Goal: Task Accomplishment & Management: Use online tool/utility

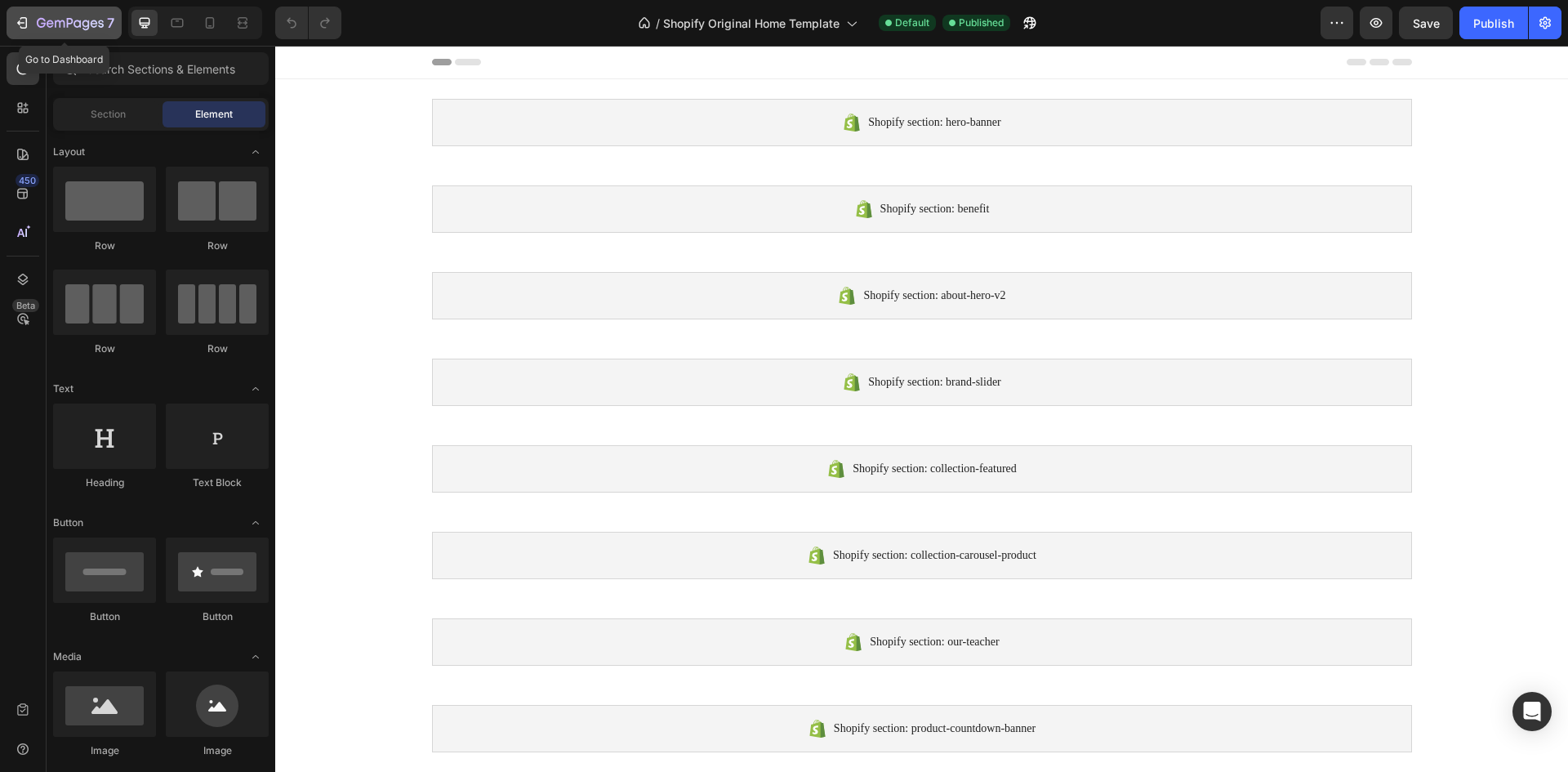
click at [19, 14] on div "7" at bounding box center [65, 23] width 101 height 19
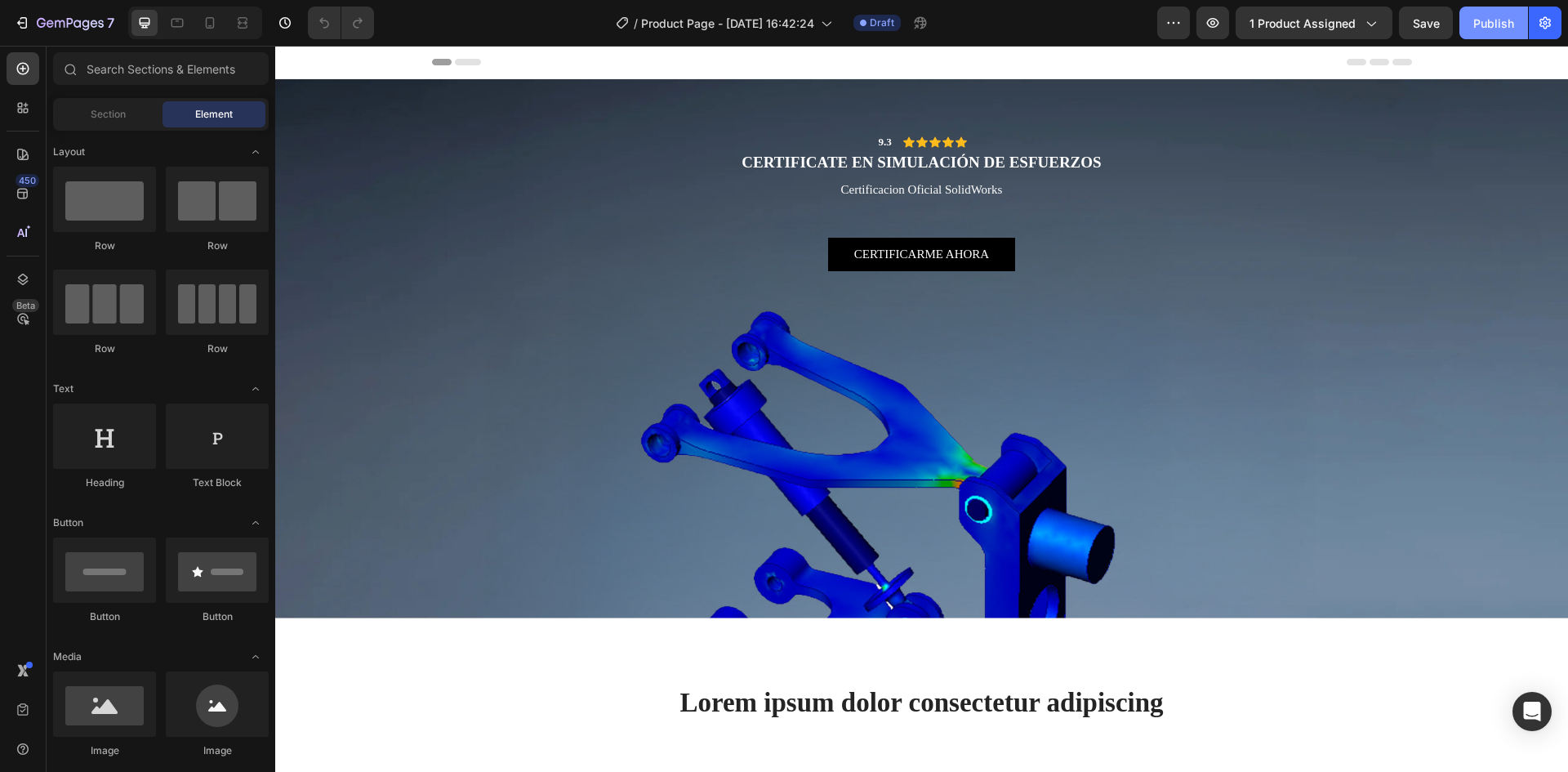
click at [1471, 15] on button "Publish" at bounding box center [1494, 22] width 69 height 33
click at [1542, 24] on icon "button" at bounding box center [1544, 23] width 16 height 16
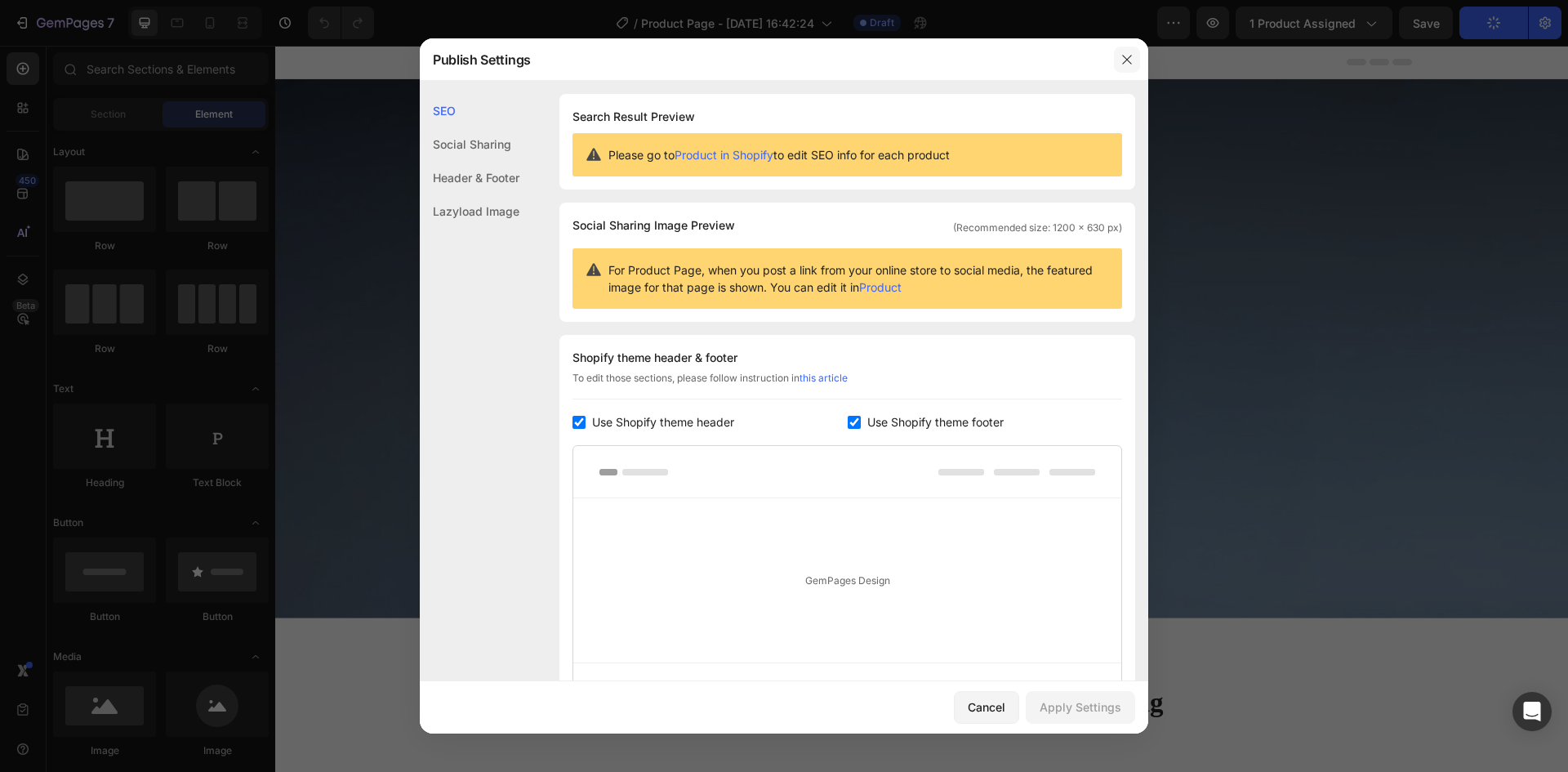
click at [1121, 60] on icon "button" at bounding box center [1126, 59] width 13 height 13
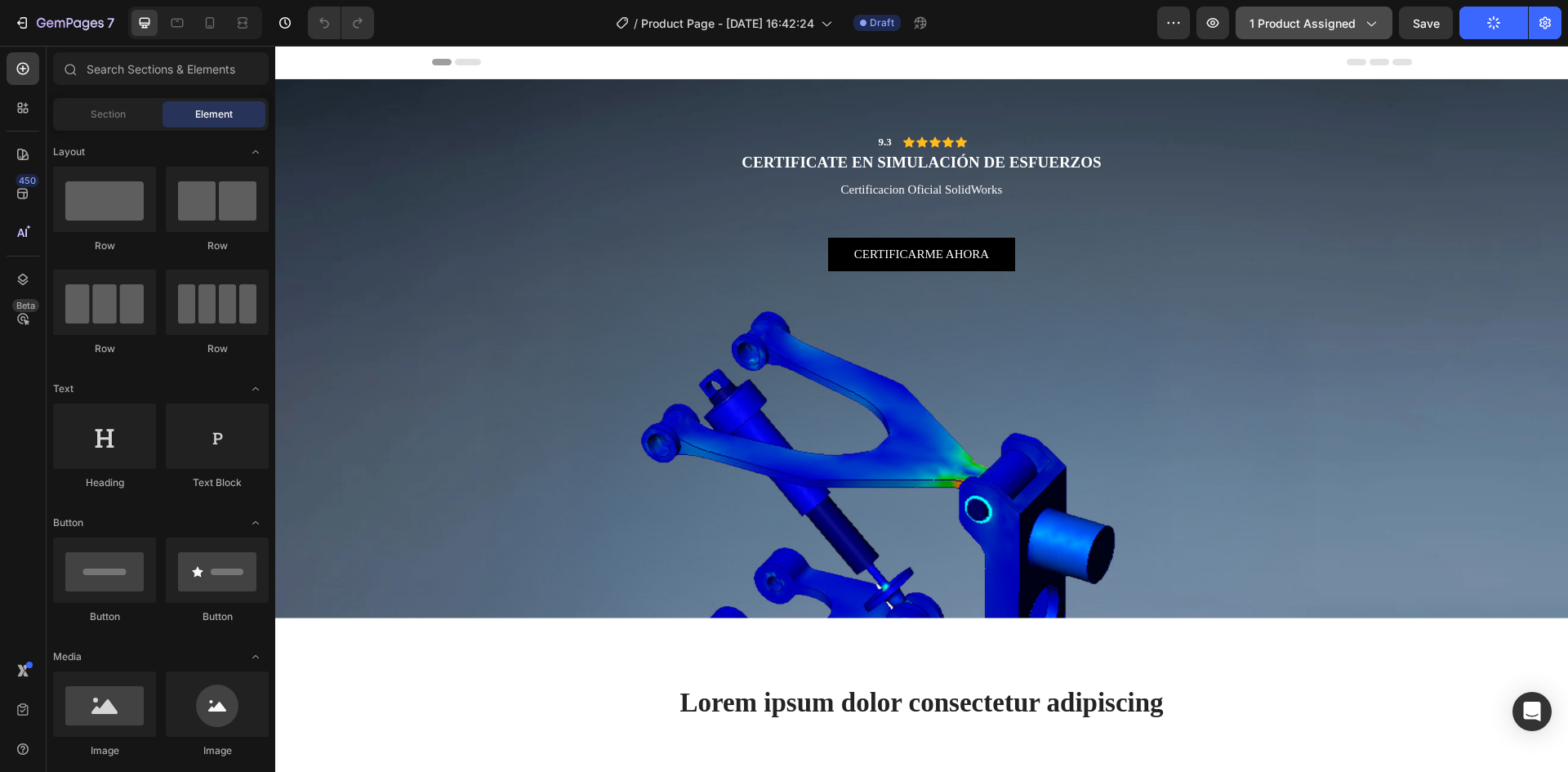
click at [1376, 24] on icon "button" at bounding box center [1370, 23] width 16 height 16
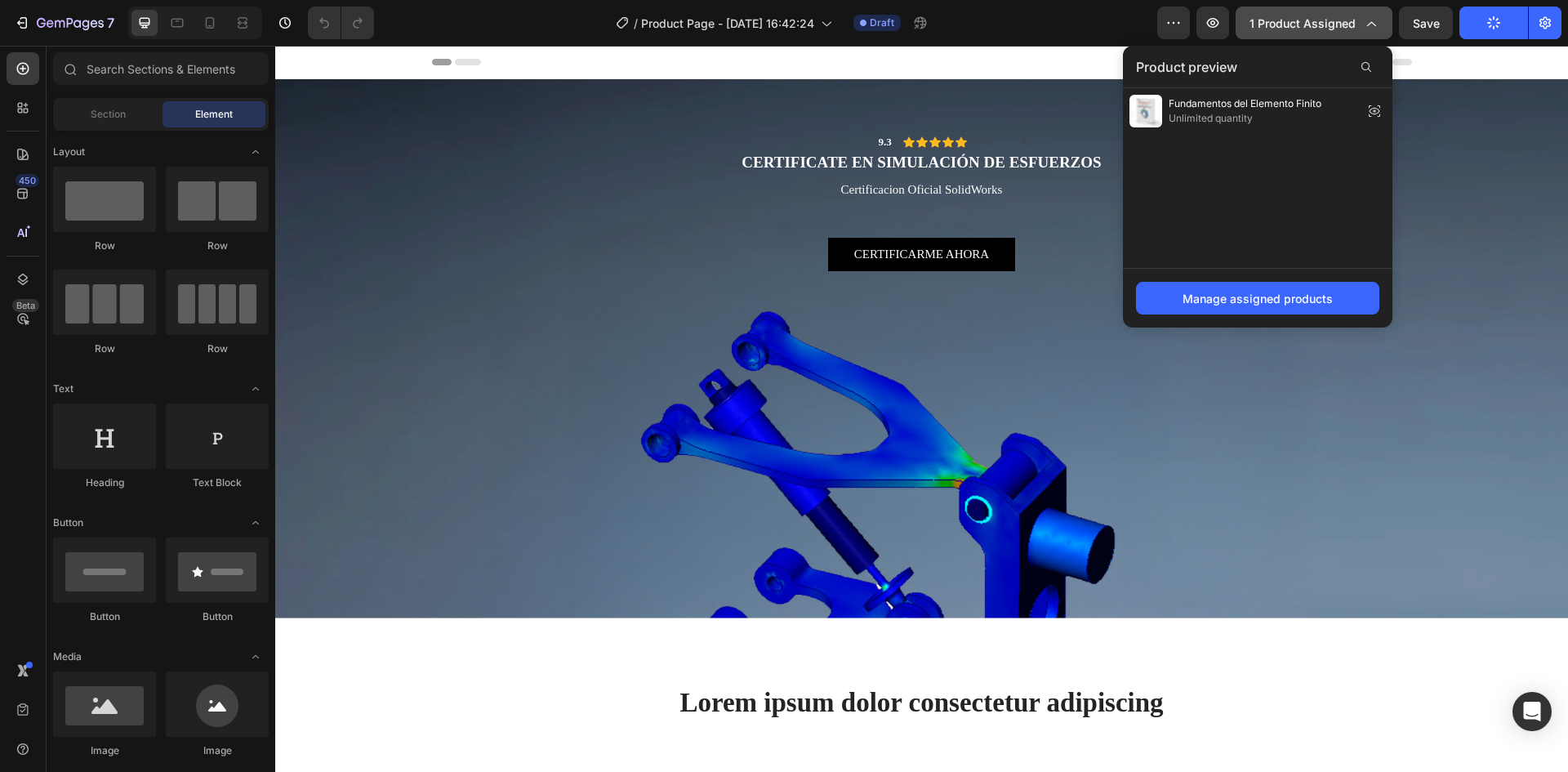
click at [1376, 24] on icon "button" at bounding box center [1370, 23] width 16 height 16
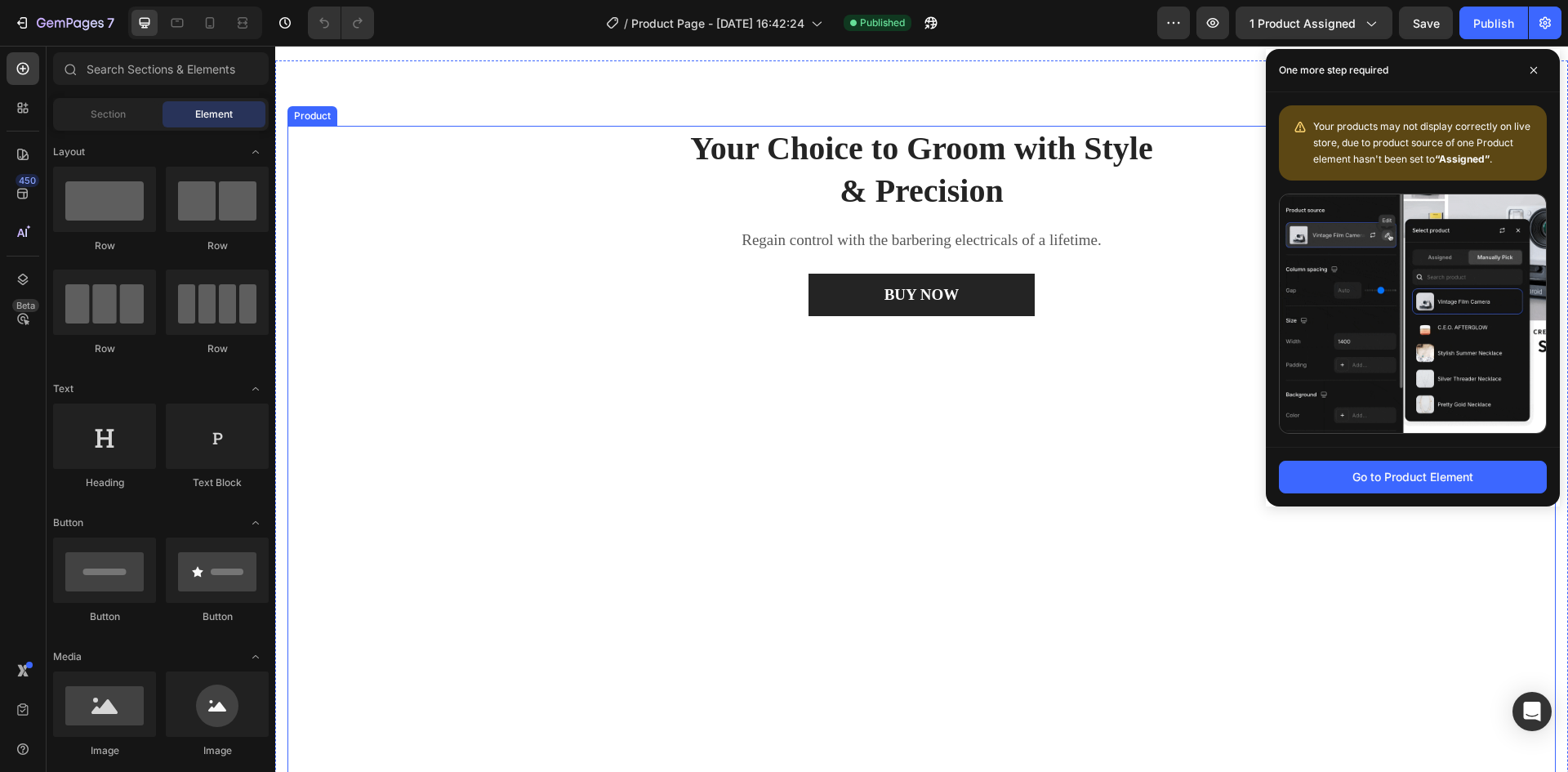
scroll to position [735, 0]
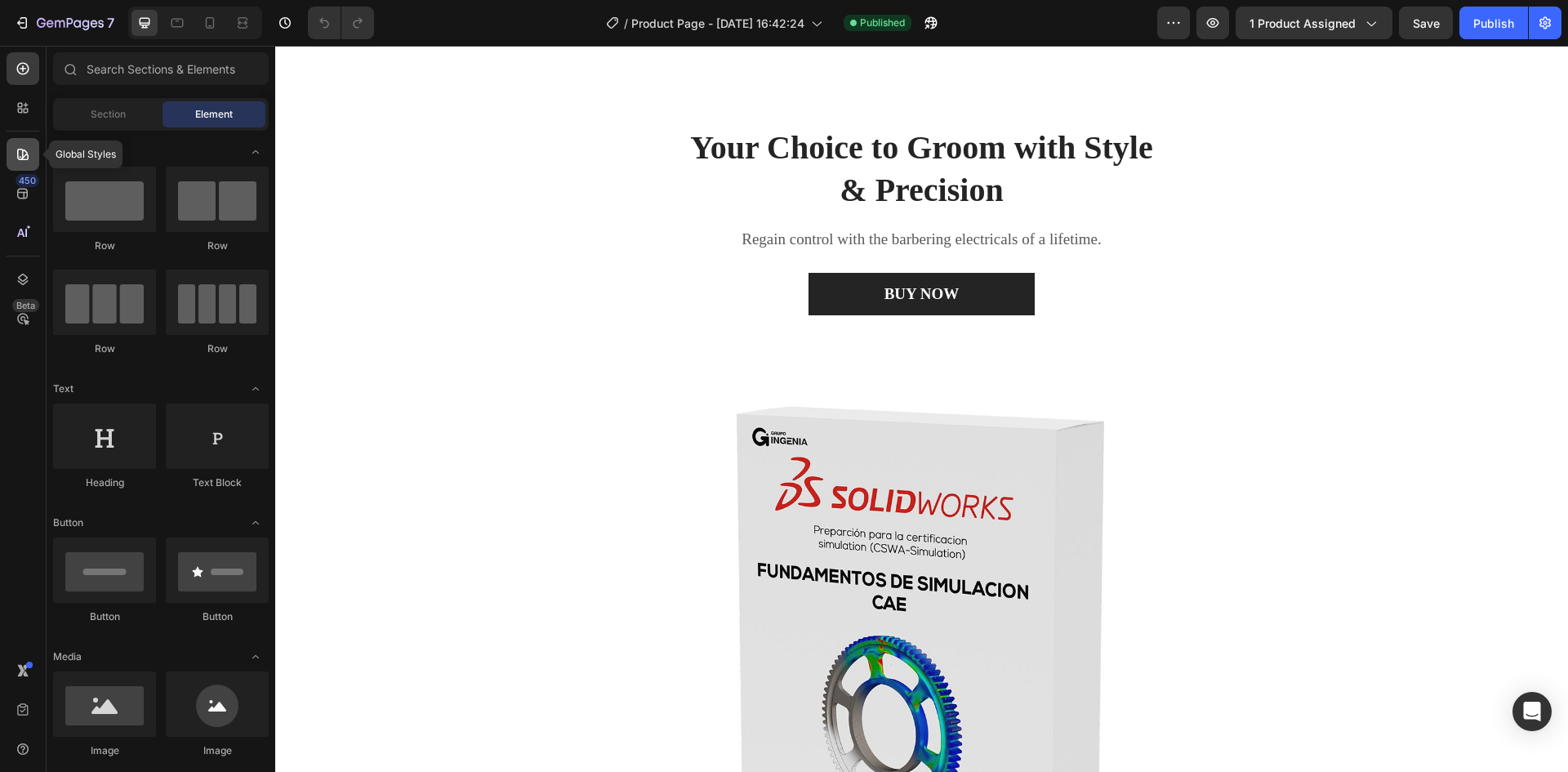
click at [27, 160] on icon at bounding box center [22, 154] width 11 height 11
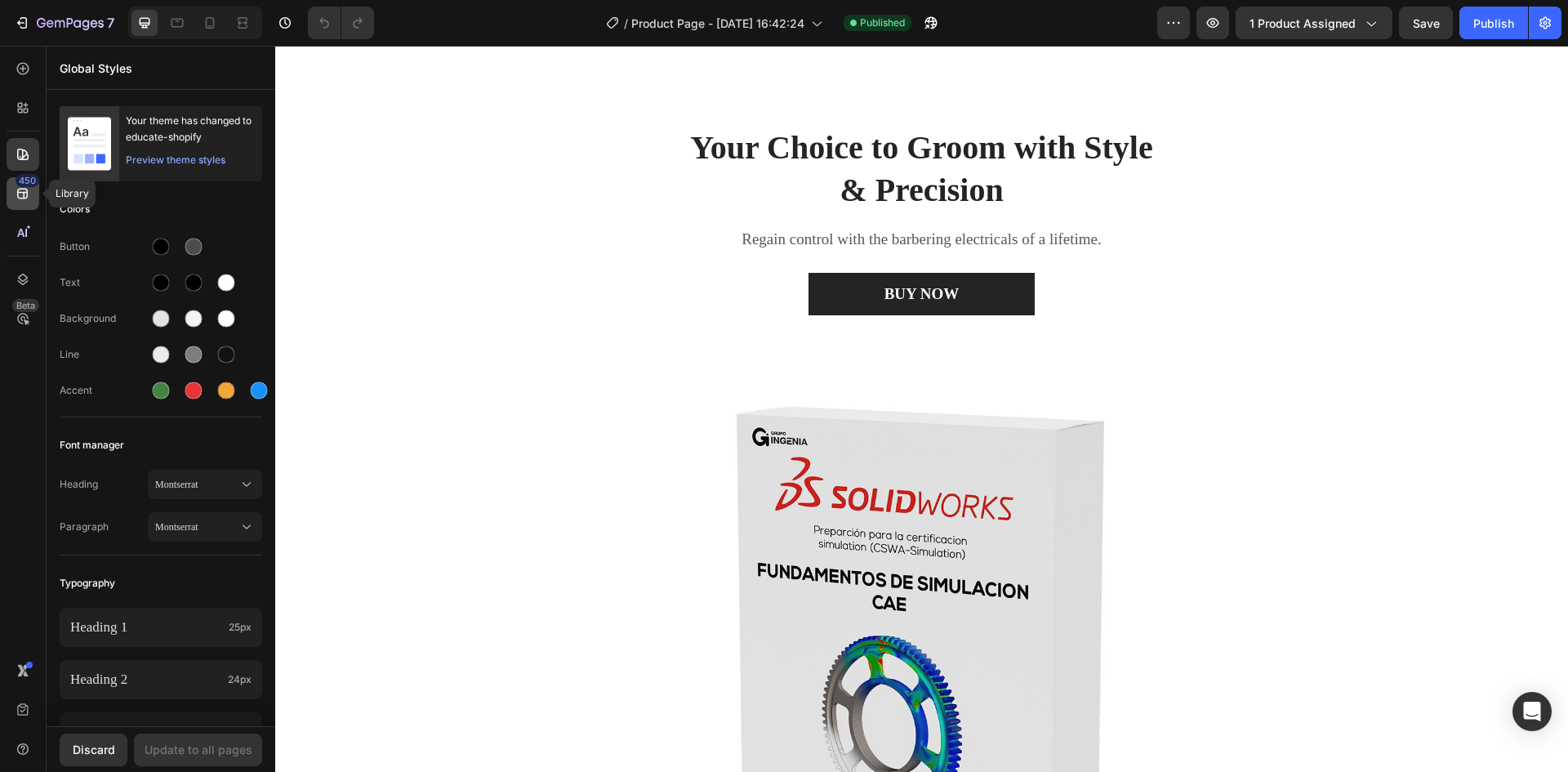
click at [27, 205] on div "450" at bounding box center [22, 193] width 33 height 33
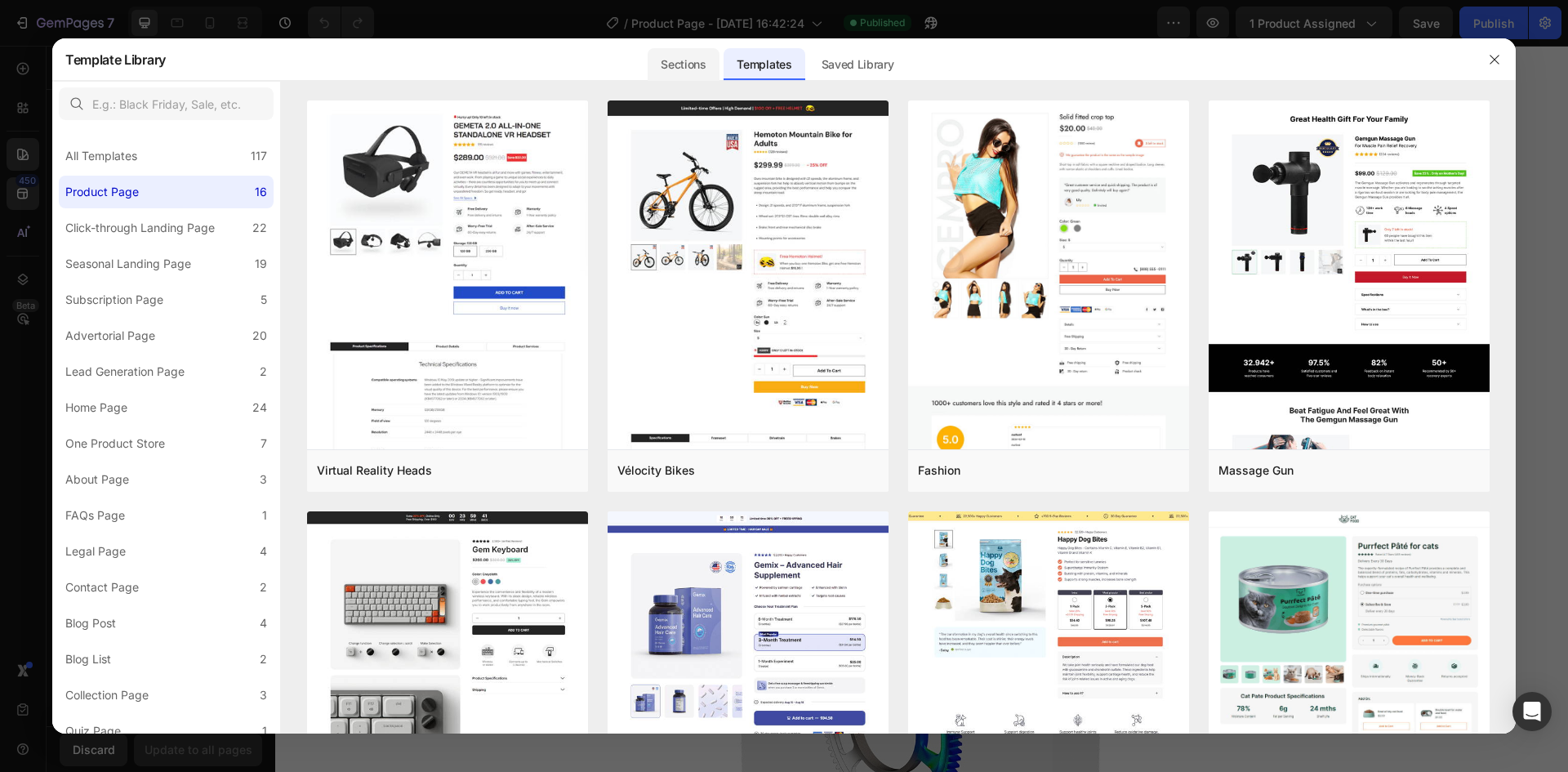
click at [686, 62] on div "Sections" at bounding box center [683, 65] width 71 height 33
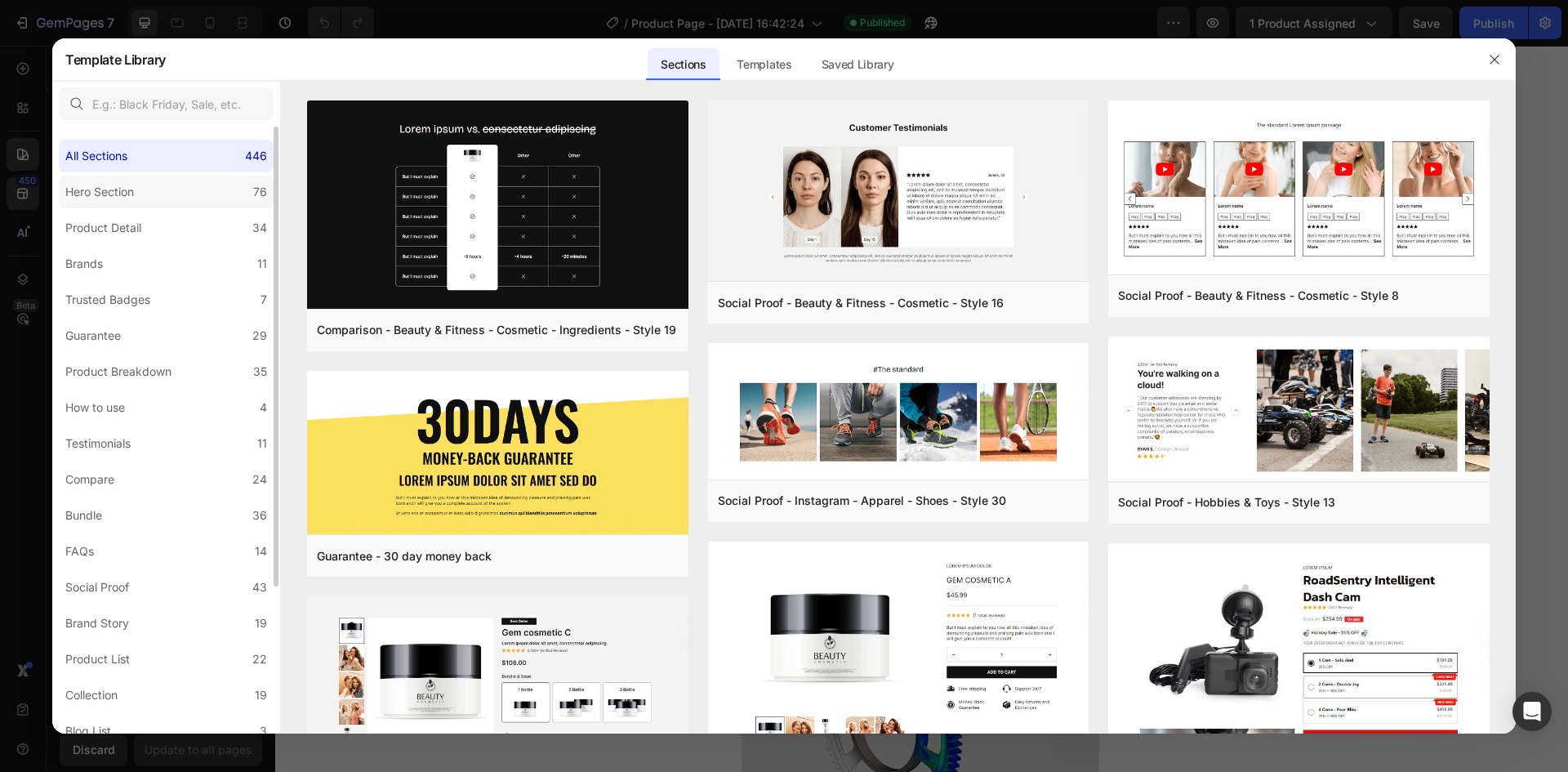
click at [130, 186] on div "Hero Section" at bounding box center [100, 192] width 69 height 19
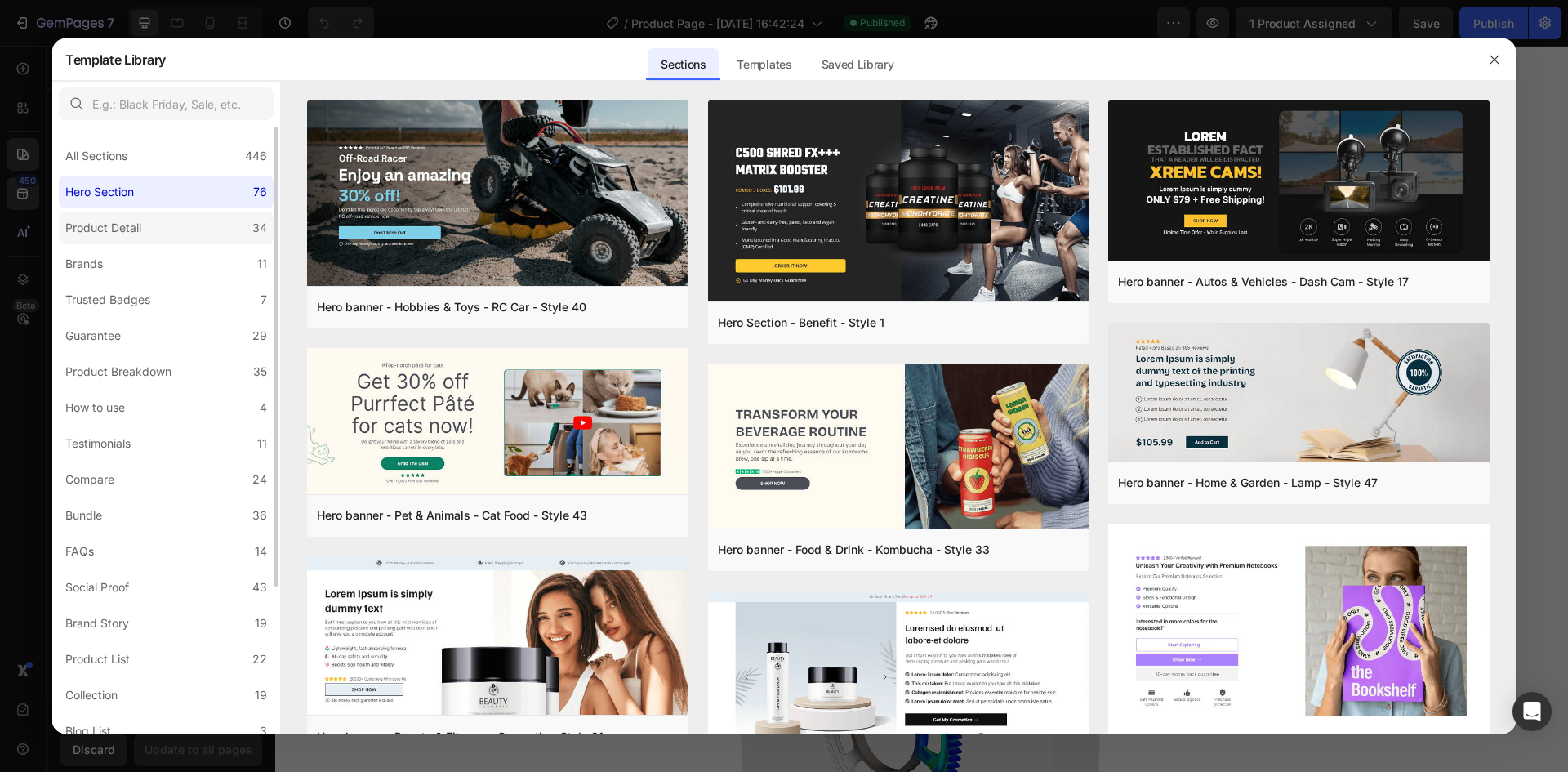
click at [159, 234] on label "Product Detail 34" at bounding box center [166, 227] width 215 height 33
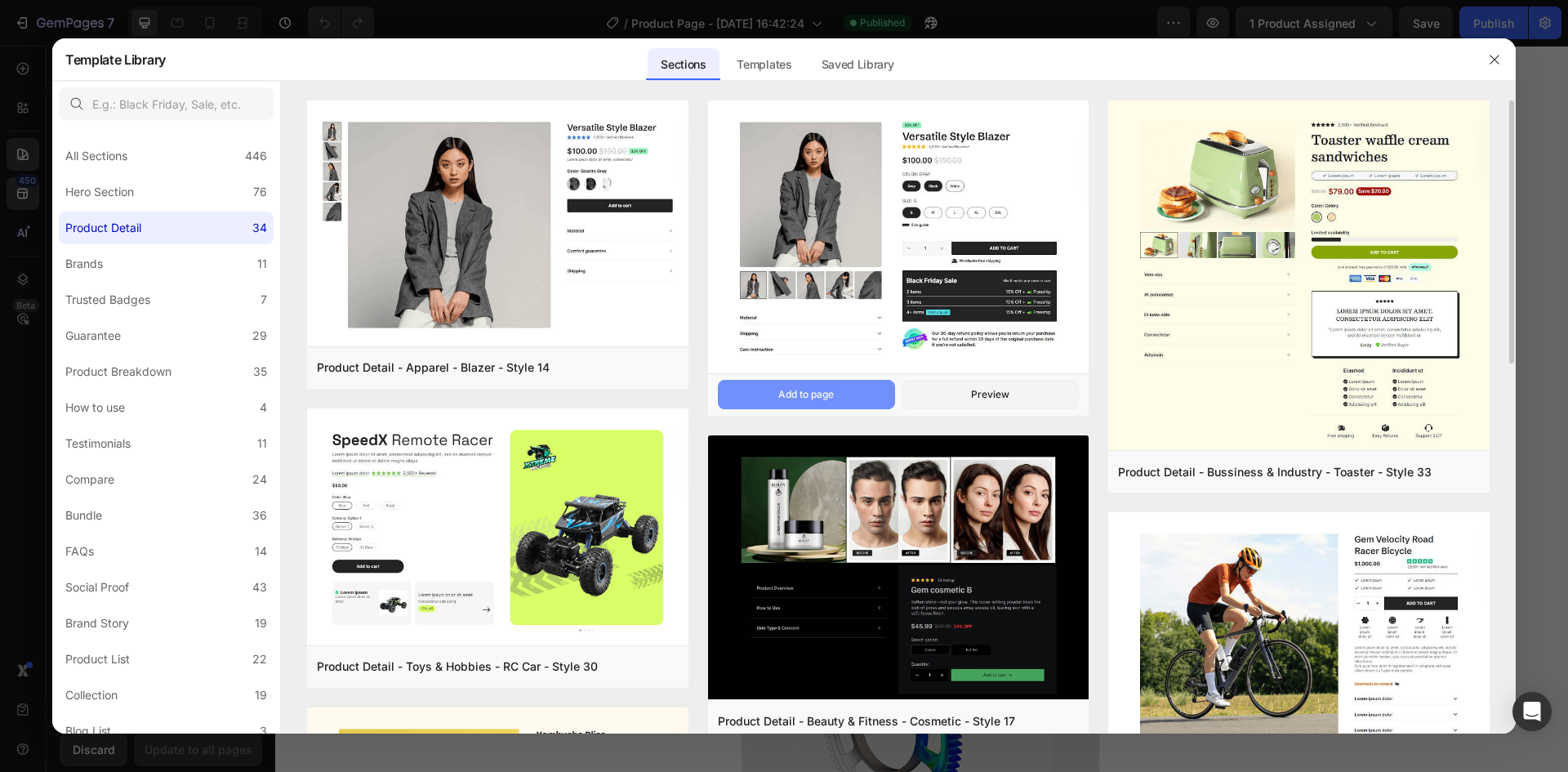
click at [819, 390] on div "Add to page" at bounding box center [805, 394] width 56 height 15
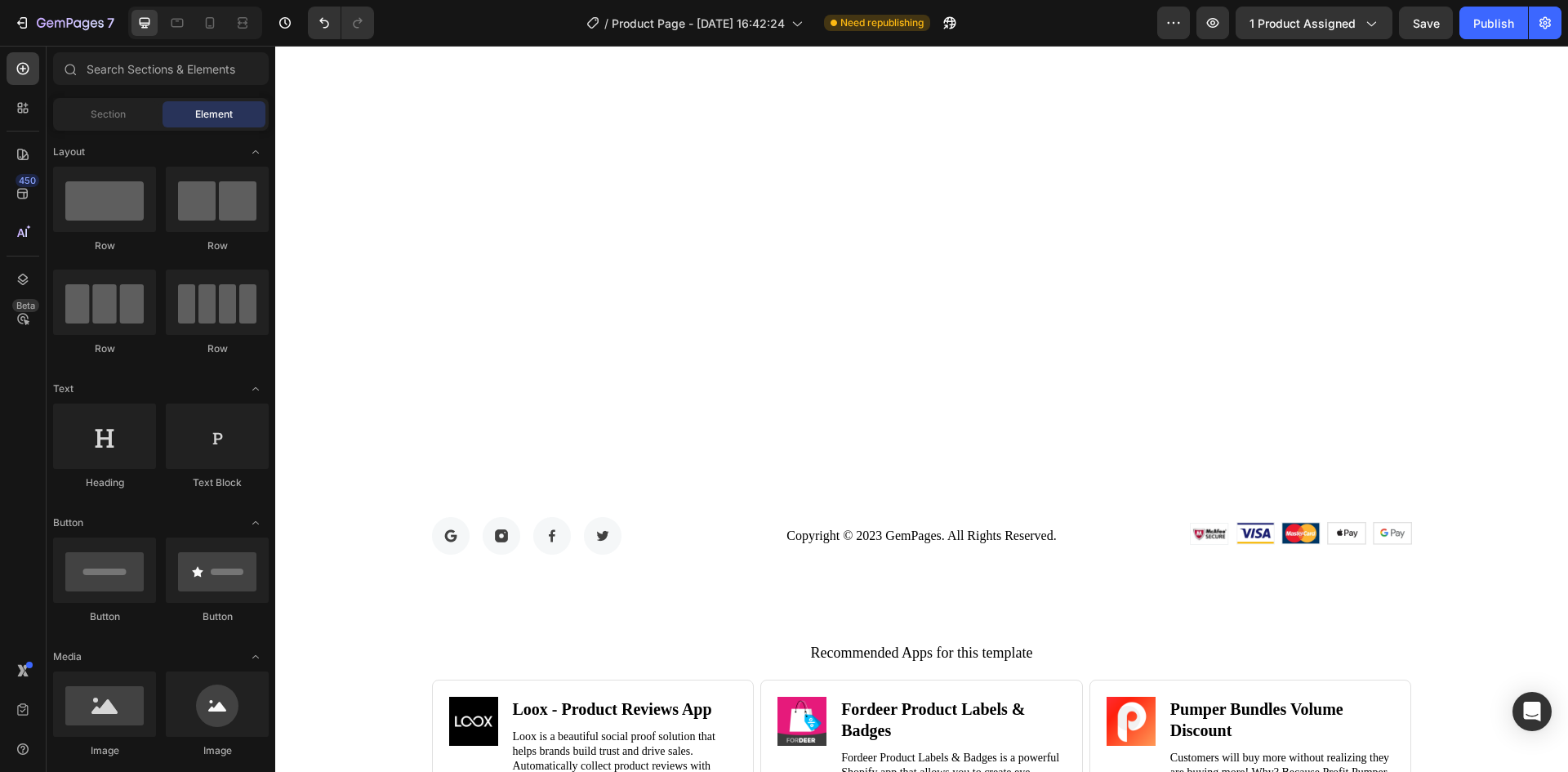
scroll to position [8566, 0]
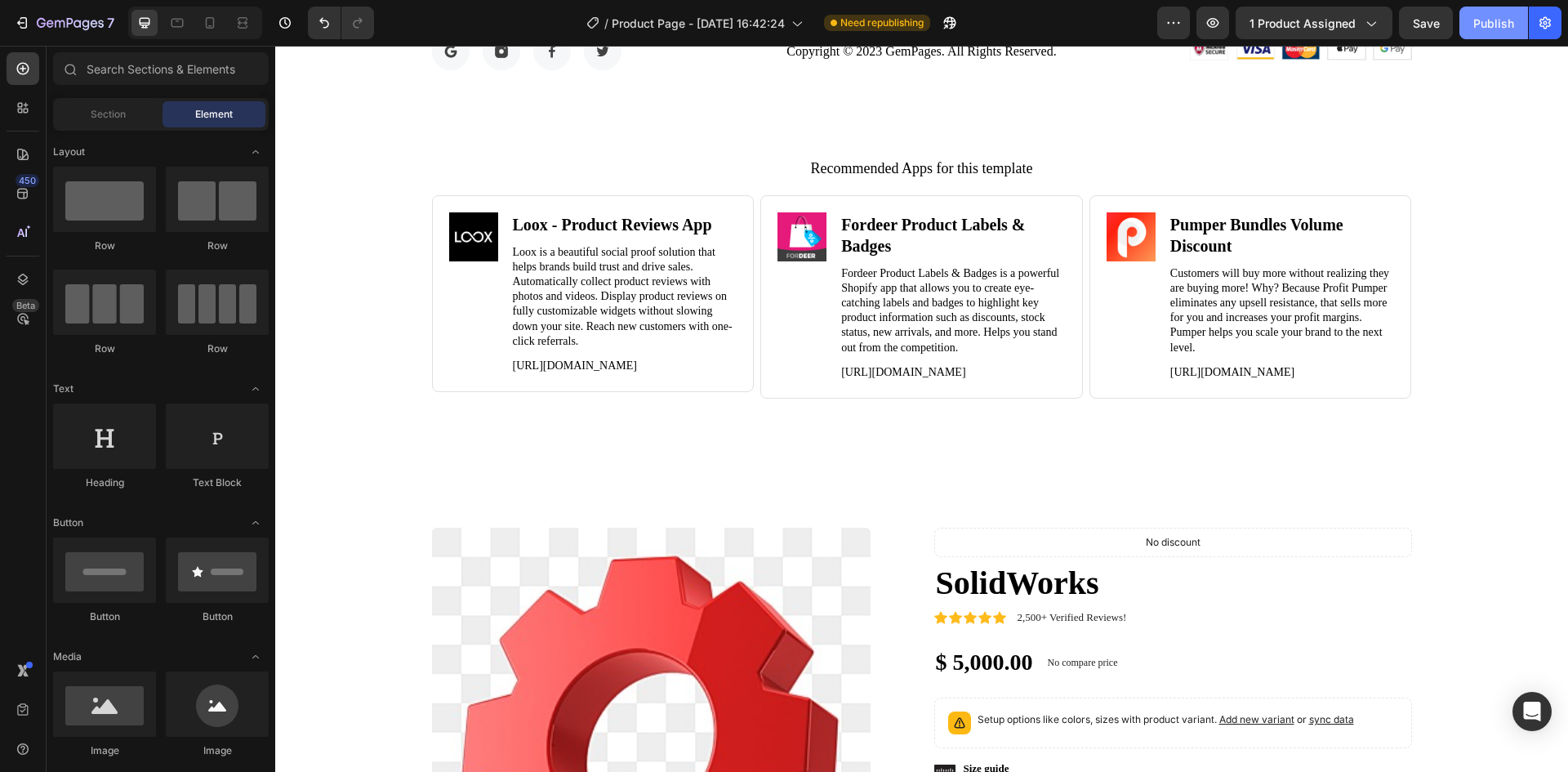
click at [1495, 27] on div "Publish" at bounding box center [1493, 23] width 41 height 17
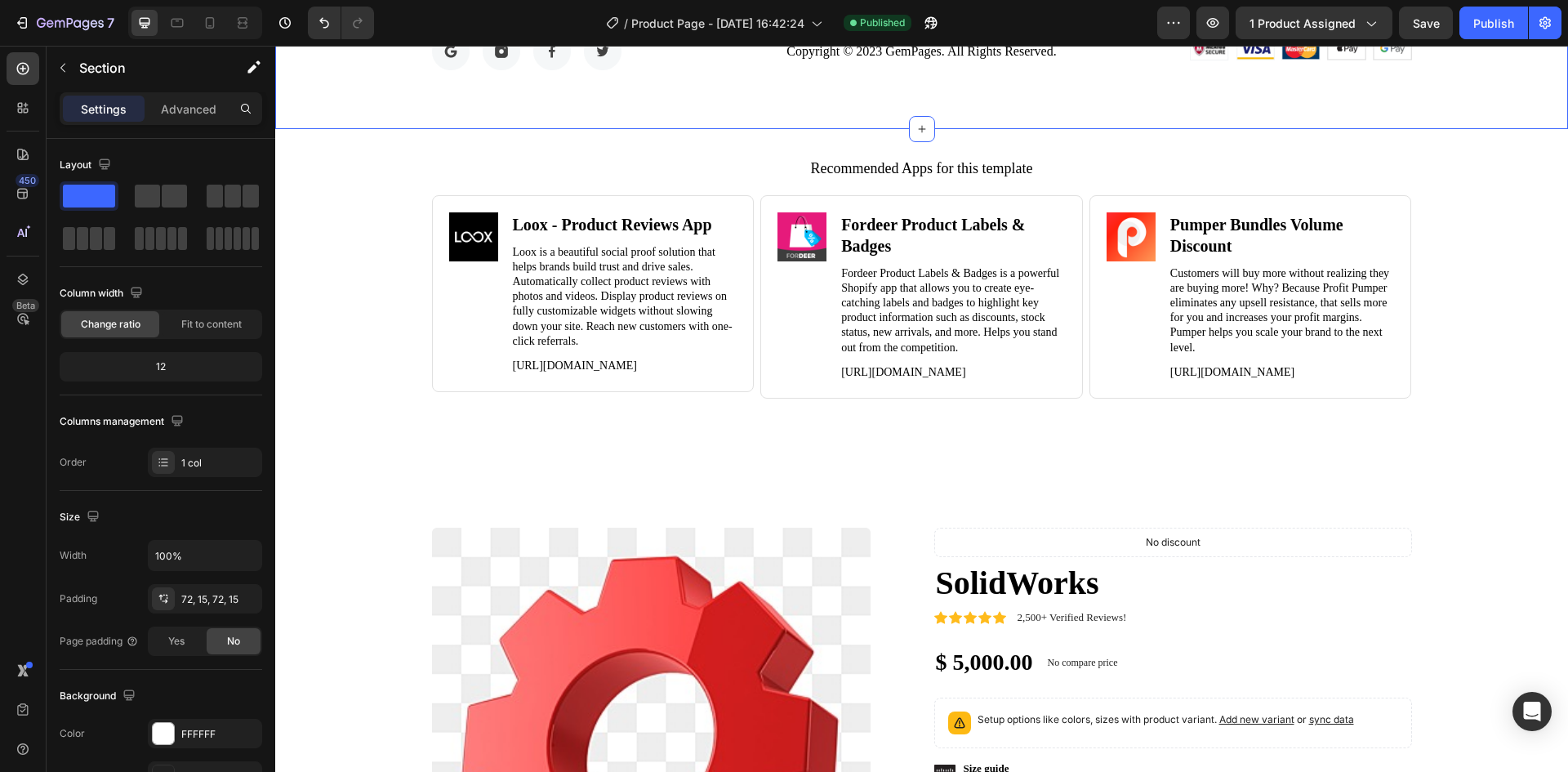
click at [1149, 89] on div "Image Image Image Image Row Copyright © 2023 GemPages. All Rights Reserved. Tex…" at bounding box center [921, 51] width 1292 height 156
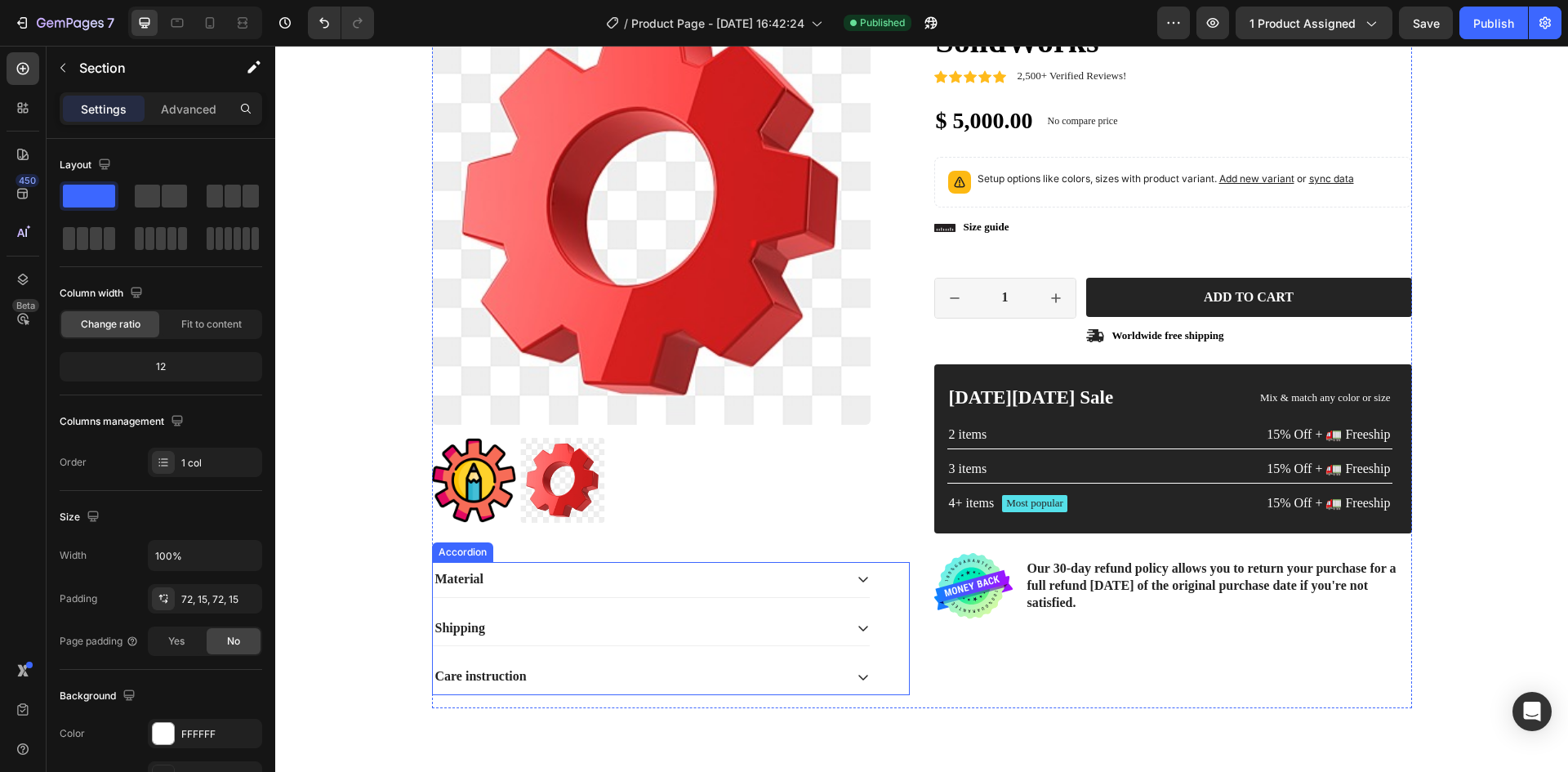
scroll to position [9044, 0]
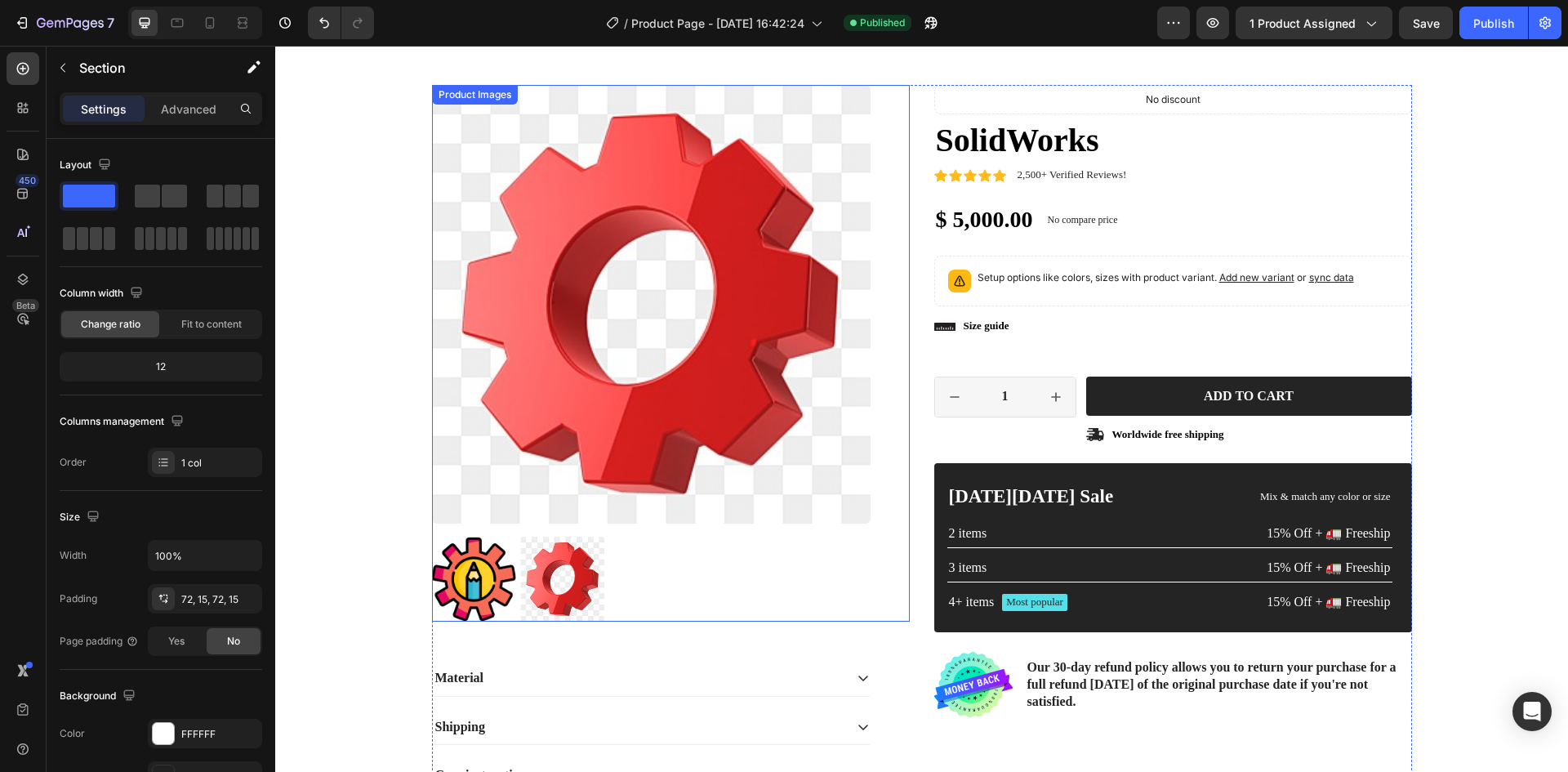
click at [721, 378] on img at bounding box center [651, 304] width 438 height 439
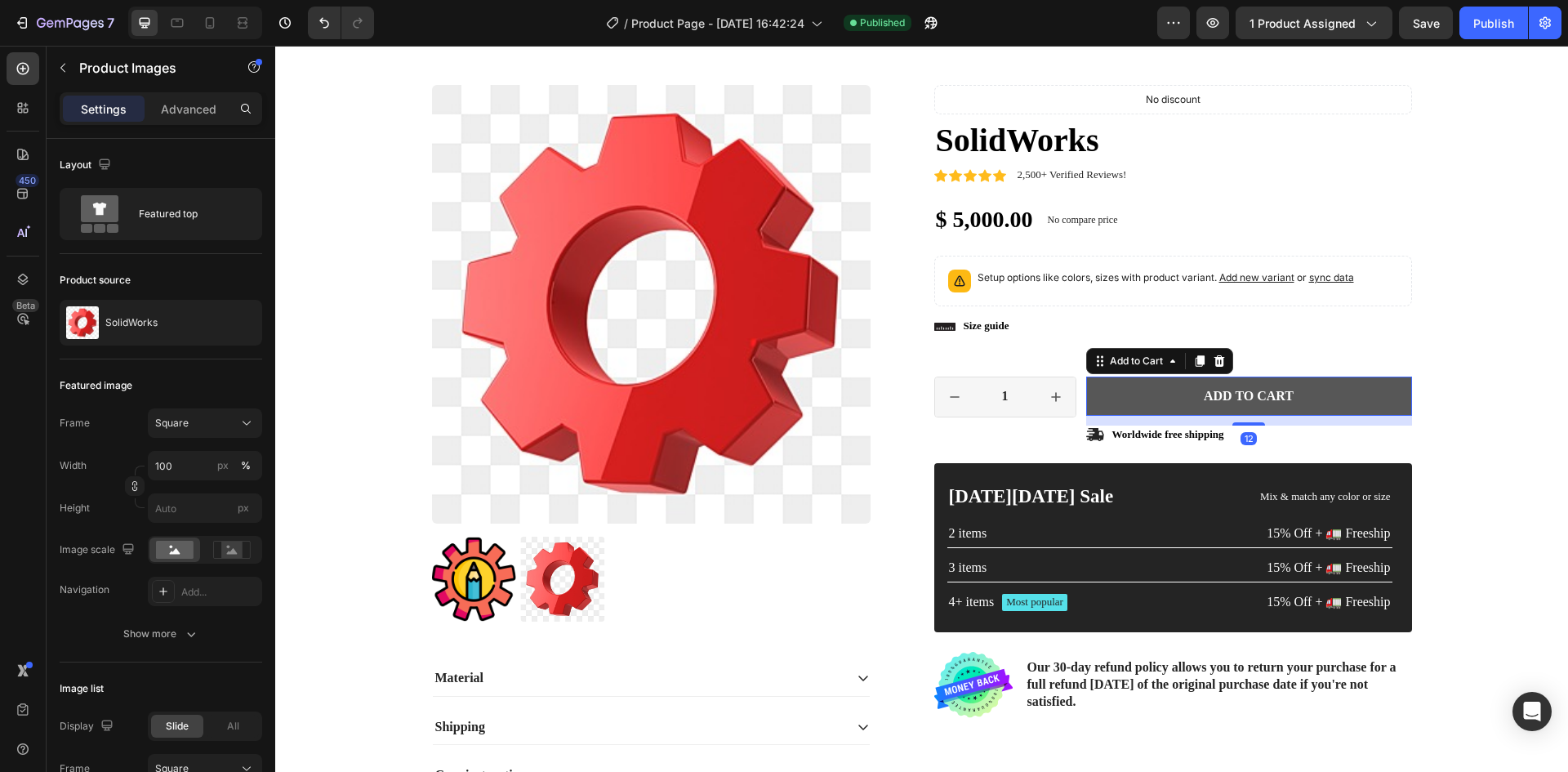
click at [1168, 390] on button "Add to cart" at bounding box center [1249, 396] width 326 height 40
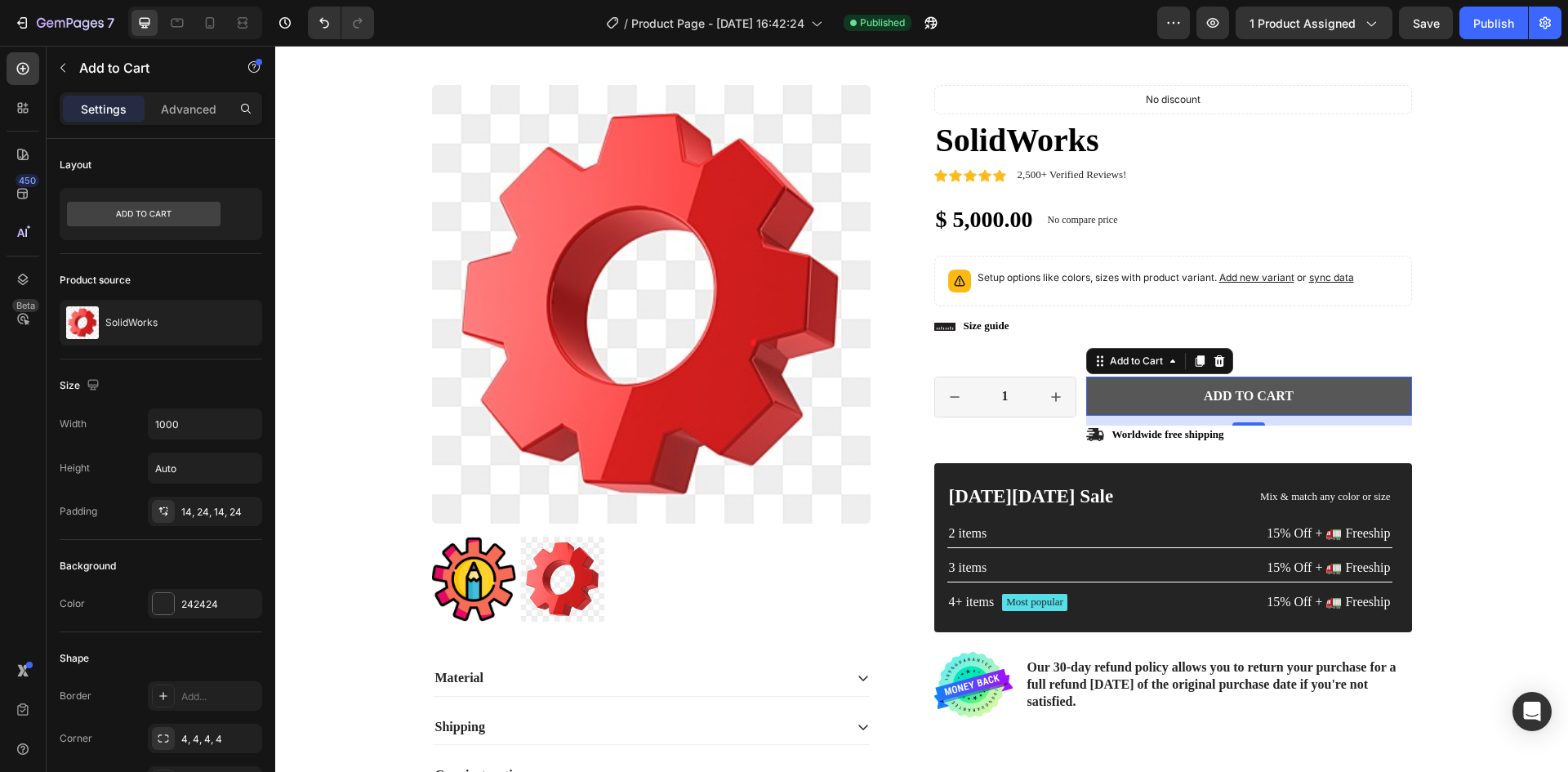
click at [1130, 408] on button "Add to cart" at bounding box center [1249, 396] width 326 height 40
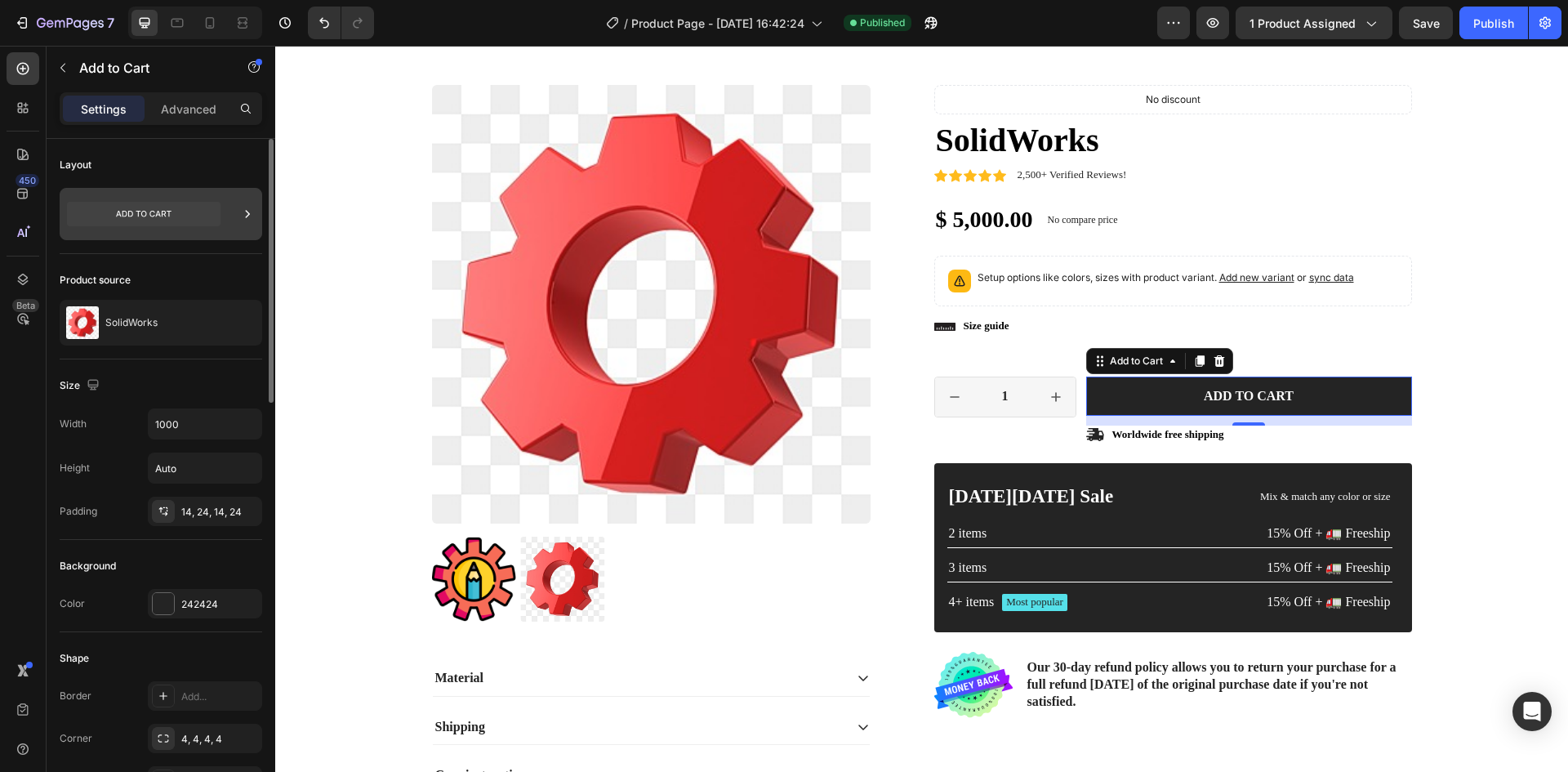
click at [240, 213] on icon at bounding box center [247, 214] width 16 height 16
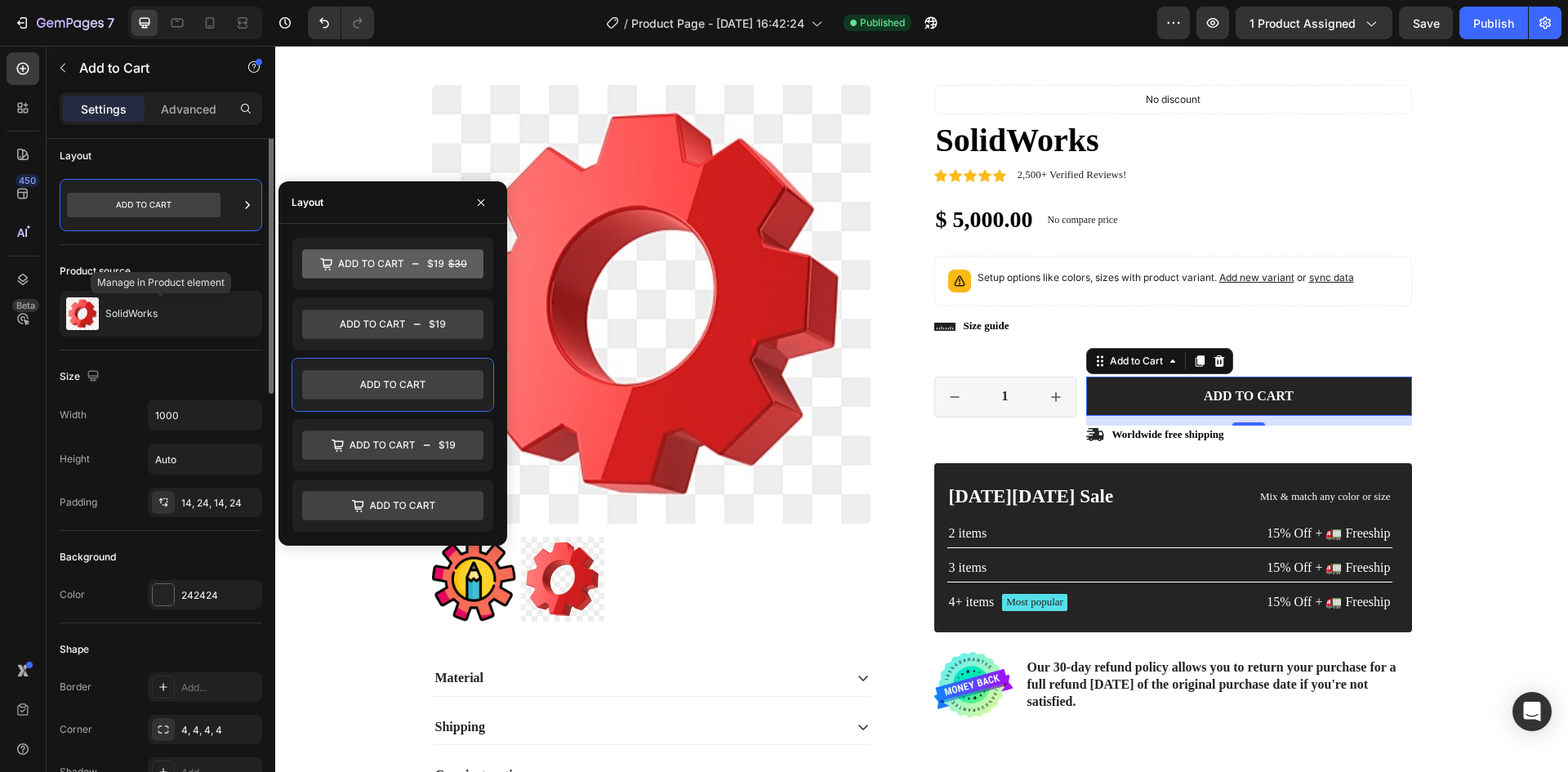
scroll to position [0, 0]
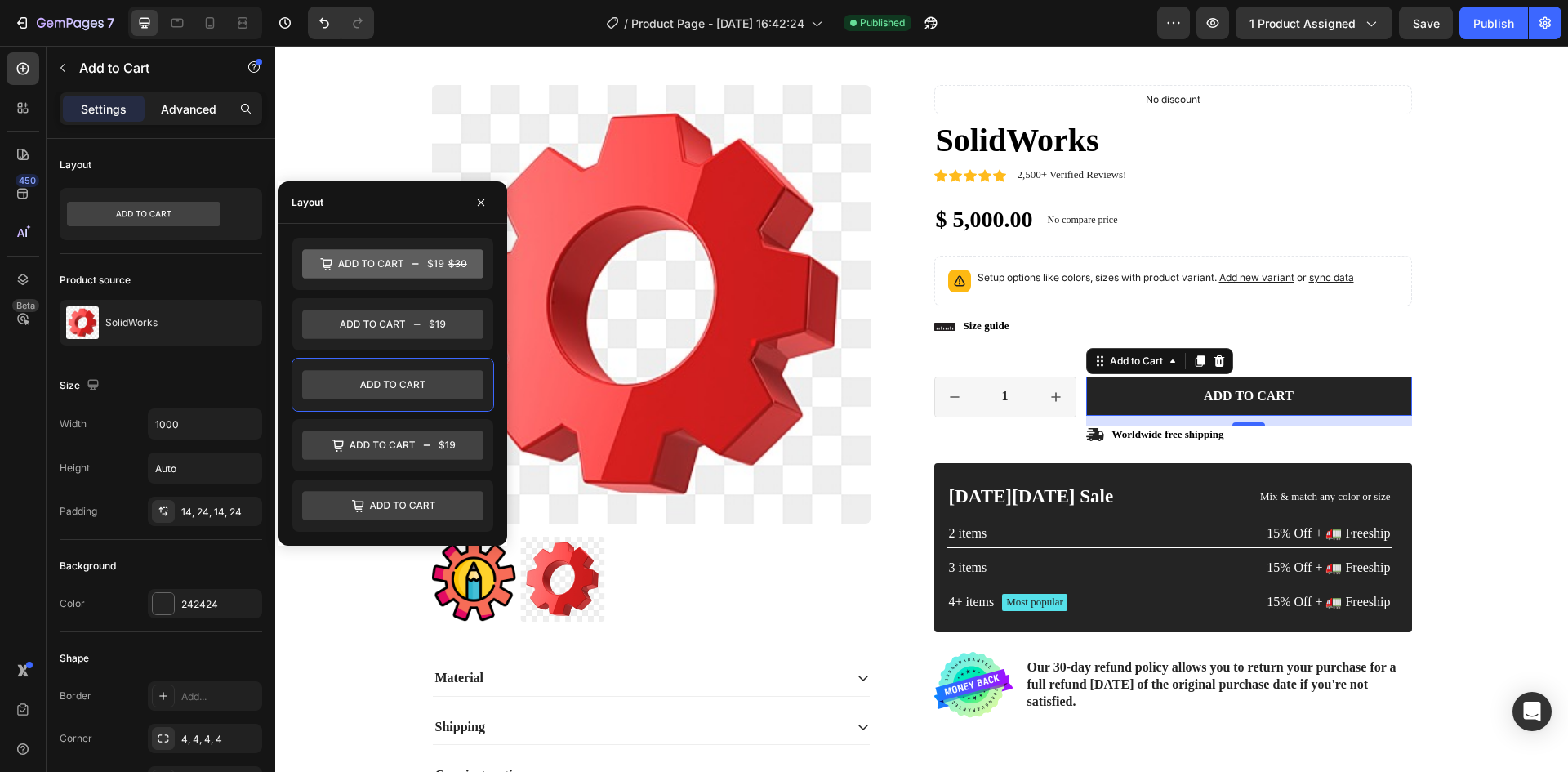
click at [166, 99] on div "Advanced" at bounding box center [188, 109] width 81 height 27
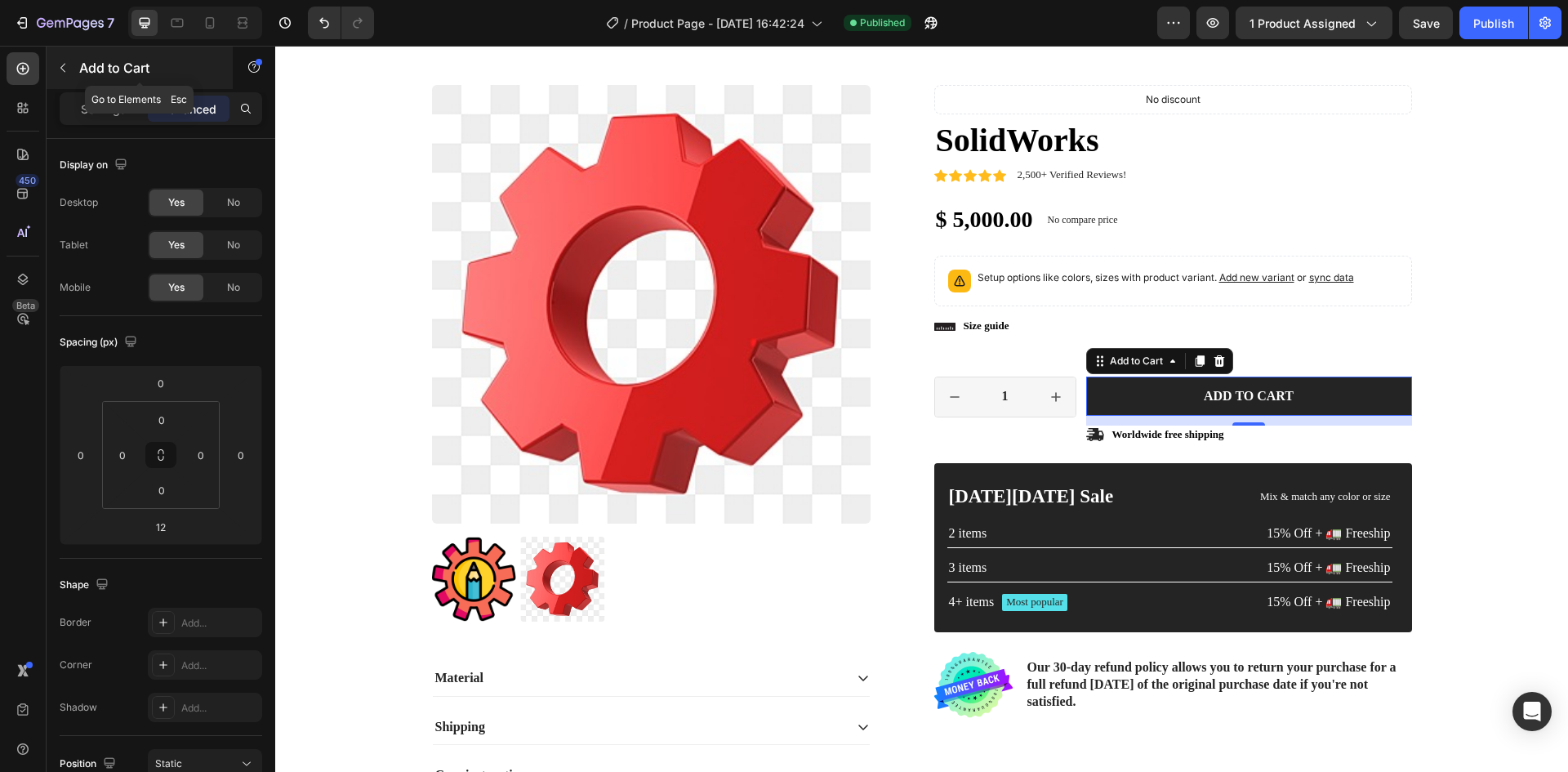
click at [53, 60] on button "button" at bounding box center [63, 68] width 27 height 27
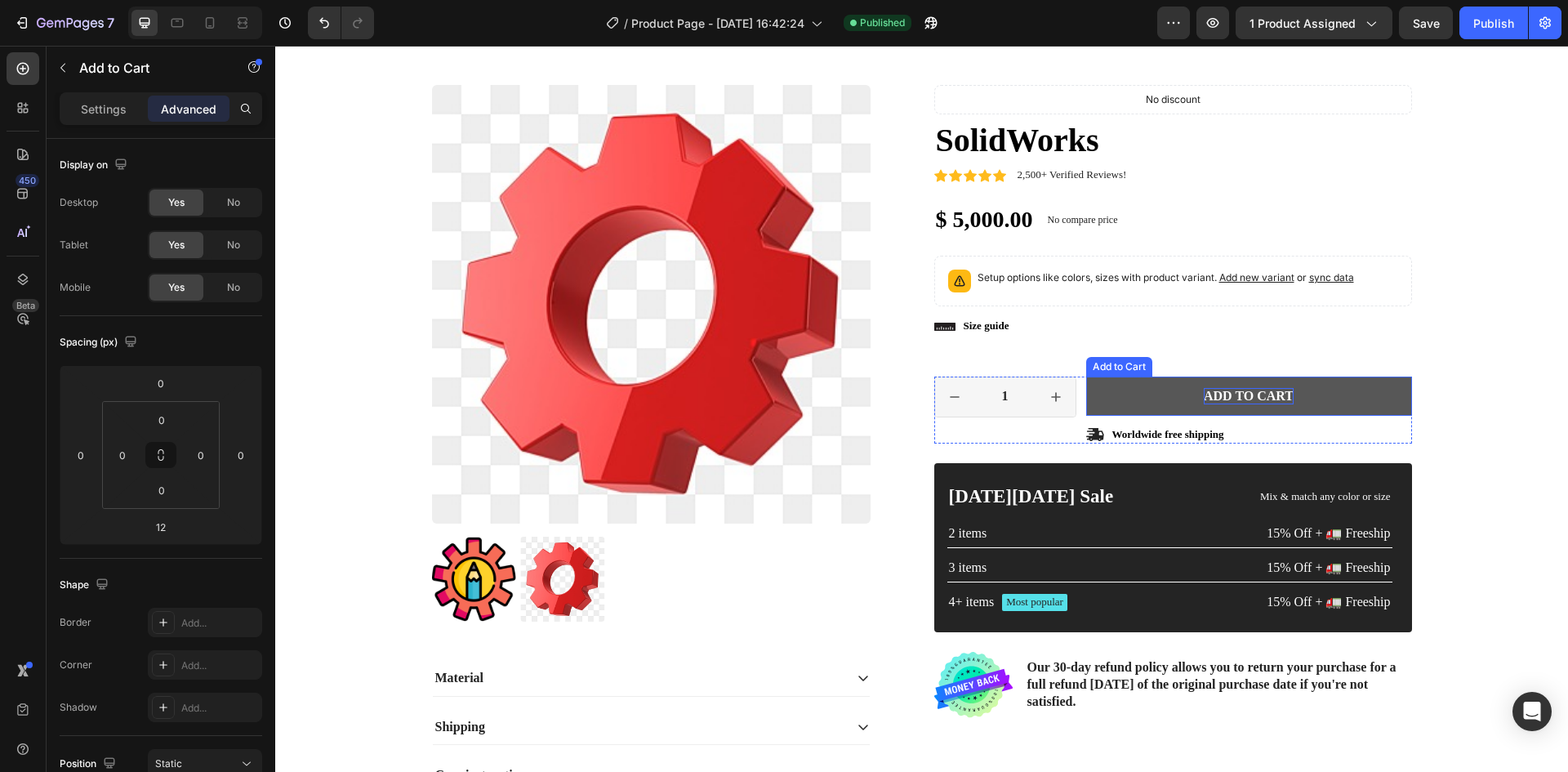
click at [1235, 390] on div "Add to cart" at bounding box center [1249, 396] width 90 height 17
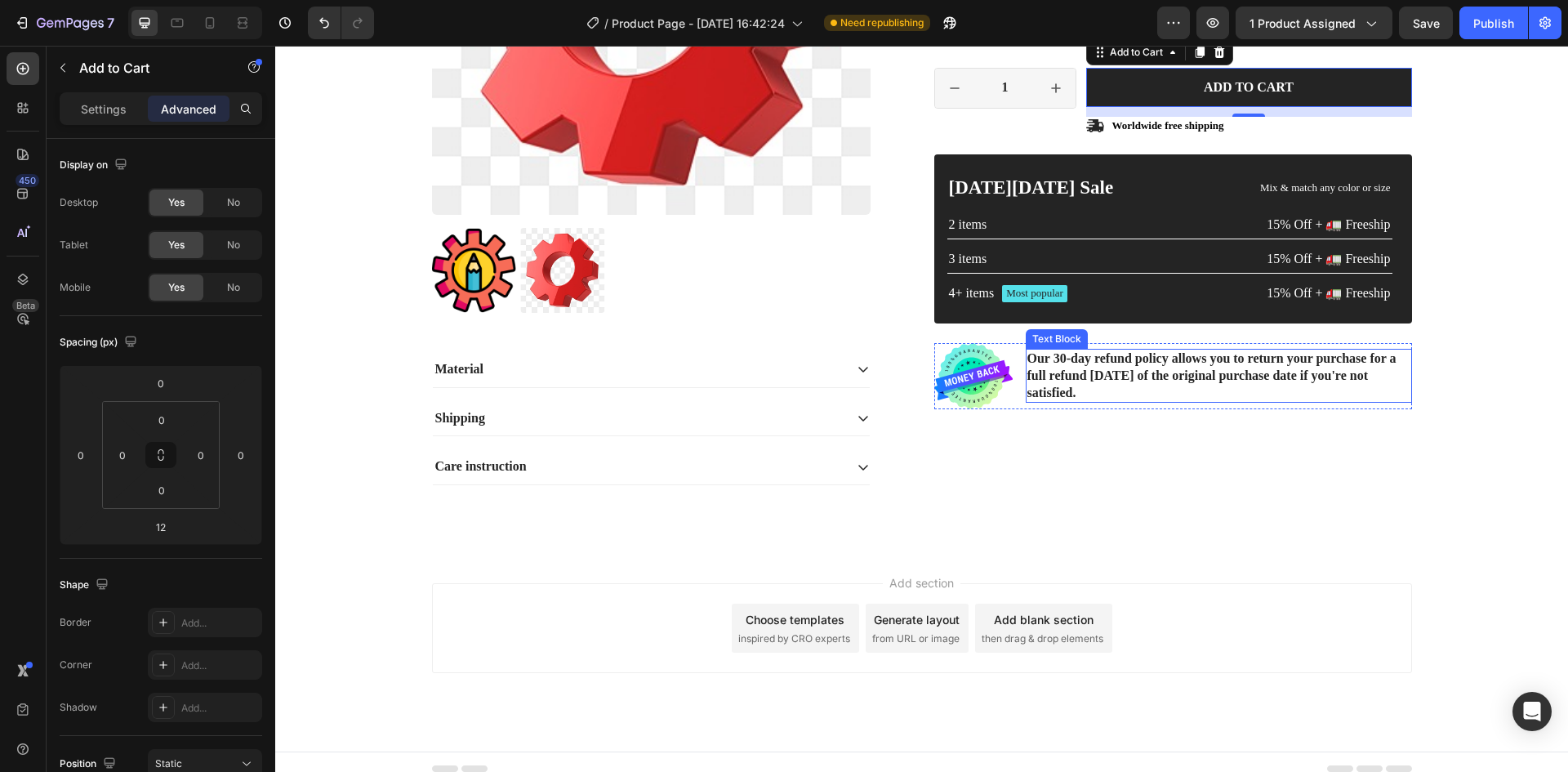
scroll to position [9367, 0]
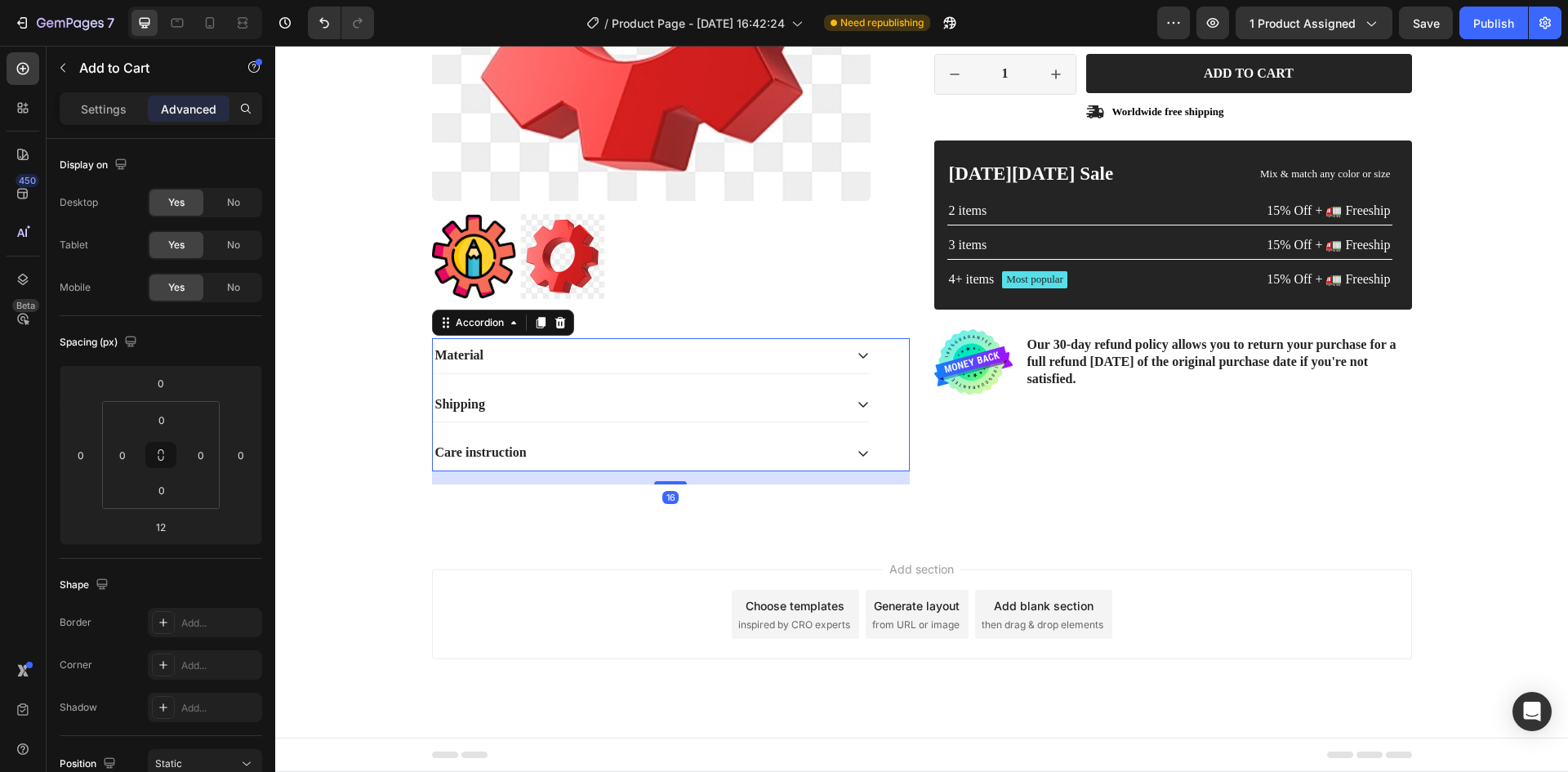
click at [856, 408] on icon at bounding box center [863, 404] width 13 height 13
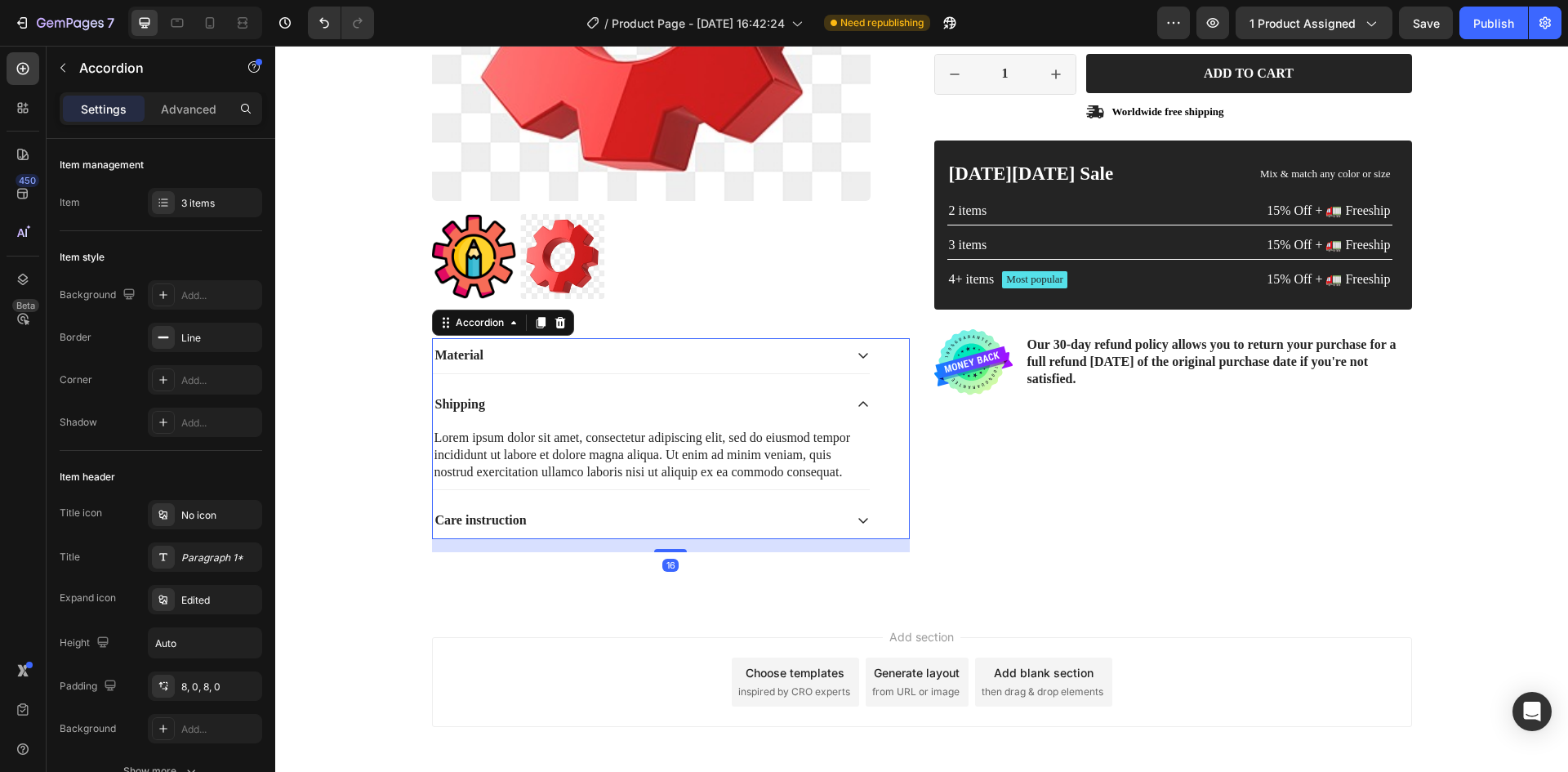
click at [856, 409] on icon at bounding box center [863, 404] width 13 height 13
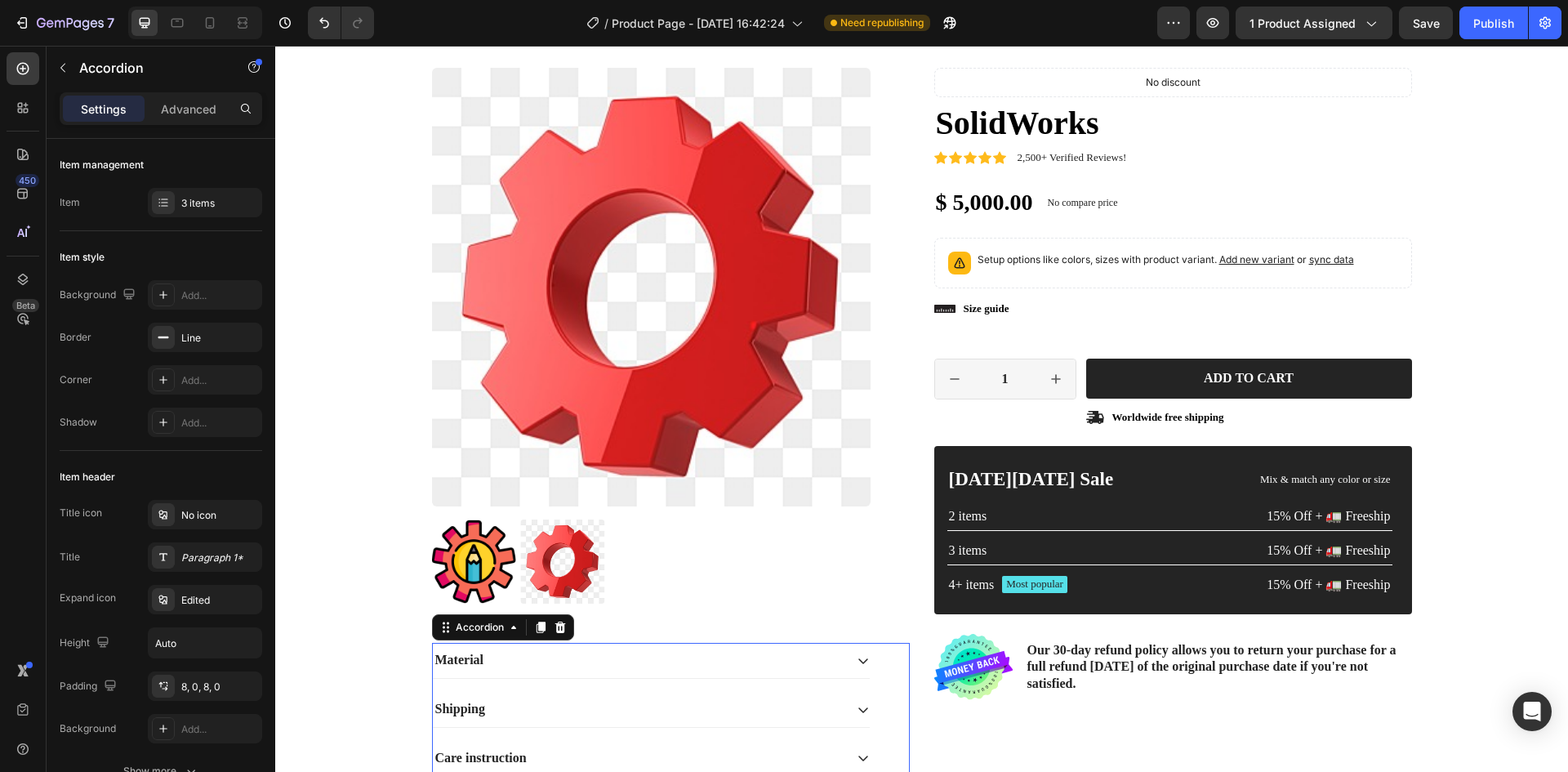
scroll to position [8958, 0]
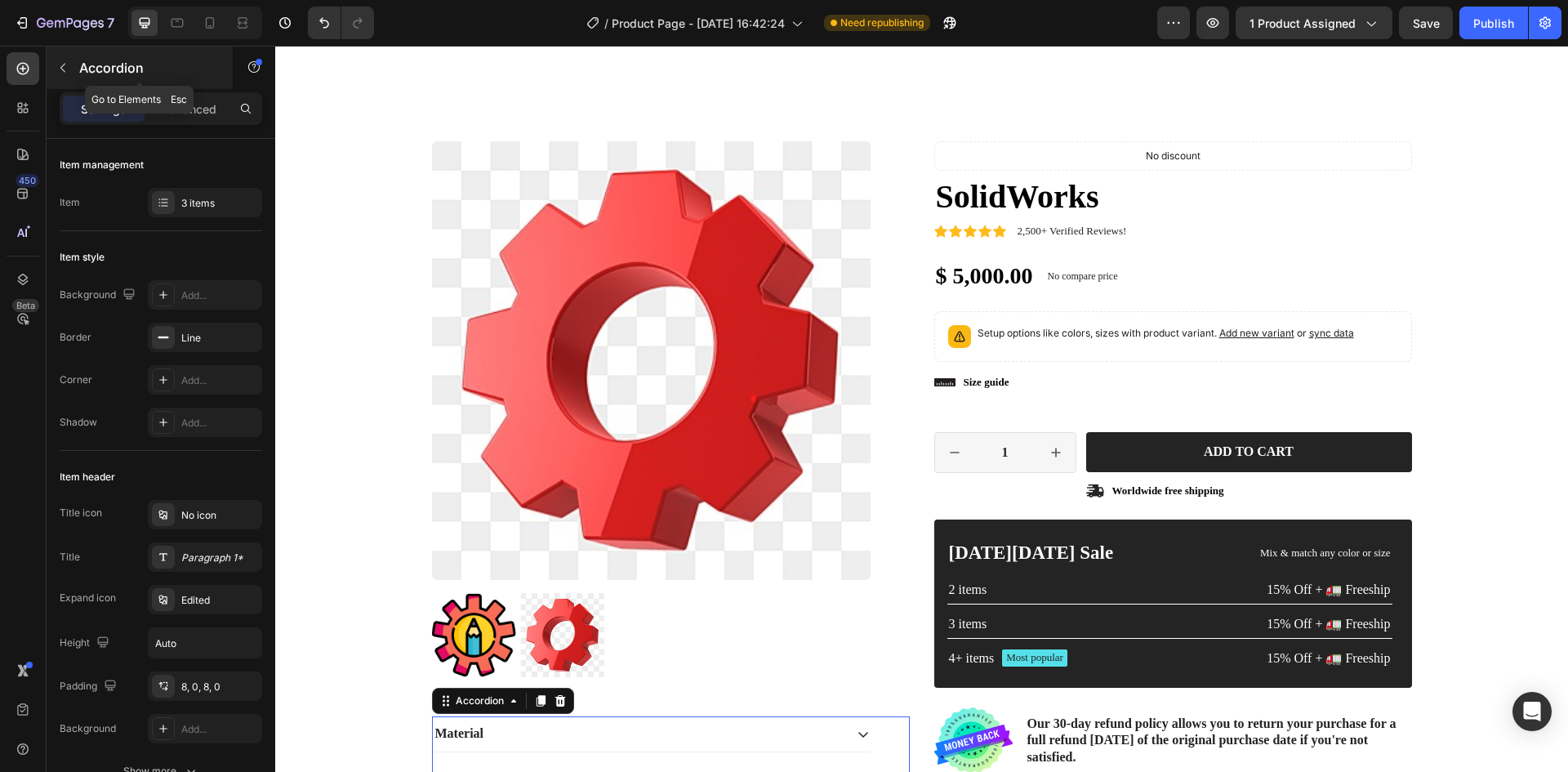
click at [66, 66] on icon "button" at bounding box center [63, 67] width 13 height 13
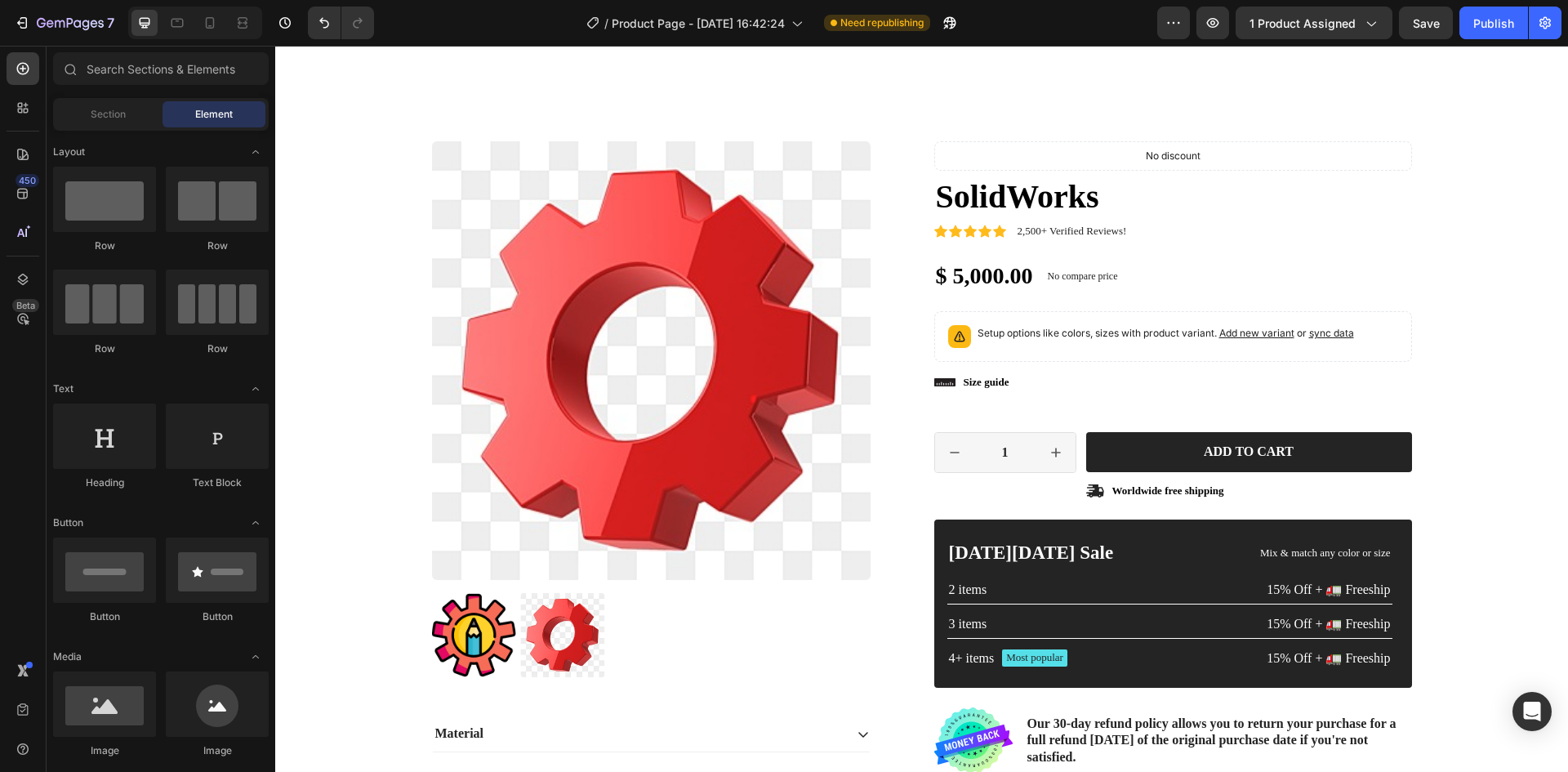
click at [218, 115] on span "Element" at bounding box center [214, 114] width 37 height 15
click at [118, 118] on span "Section" at bounding box center [109, 114] width 35 height 15
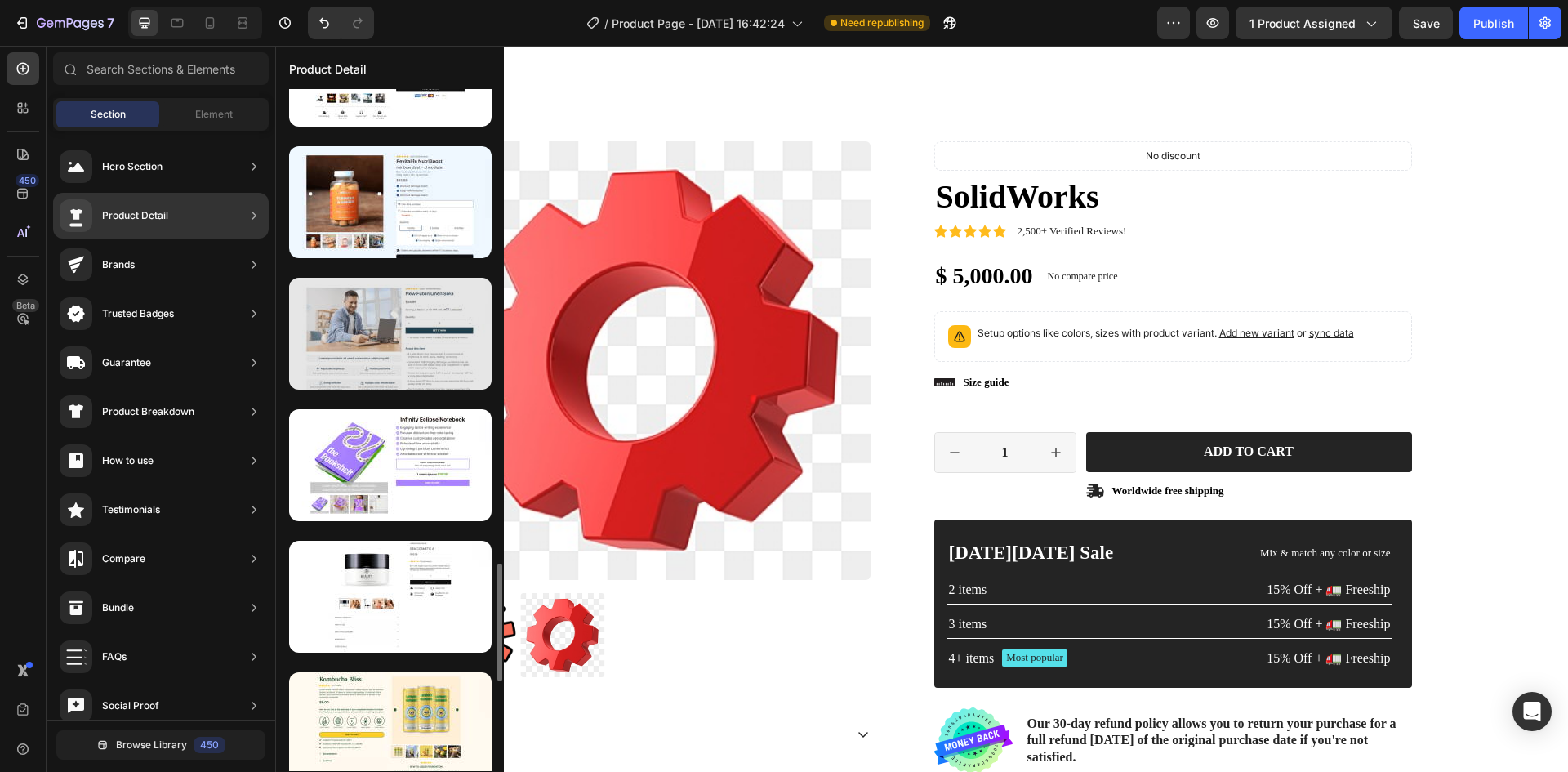
scroll to position [2347, 0]
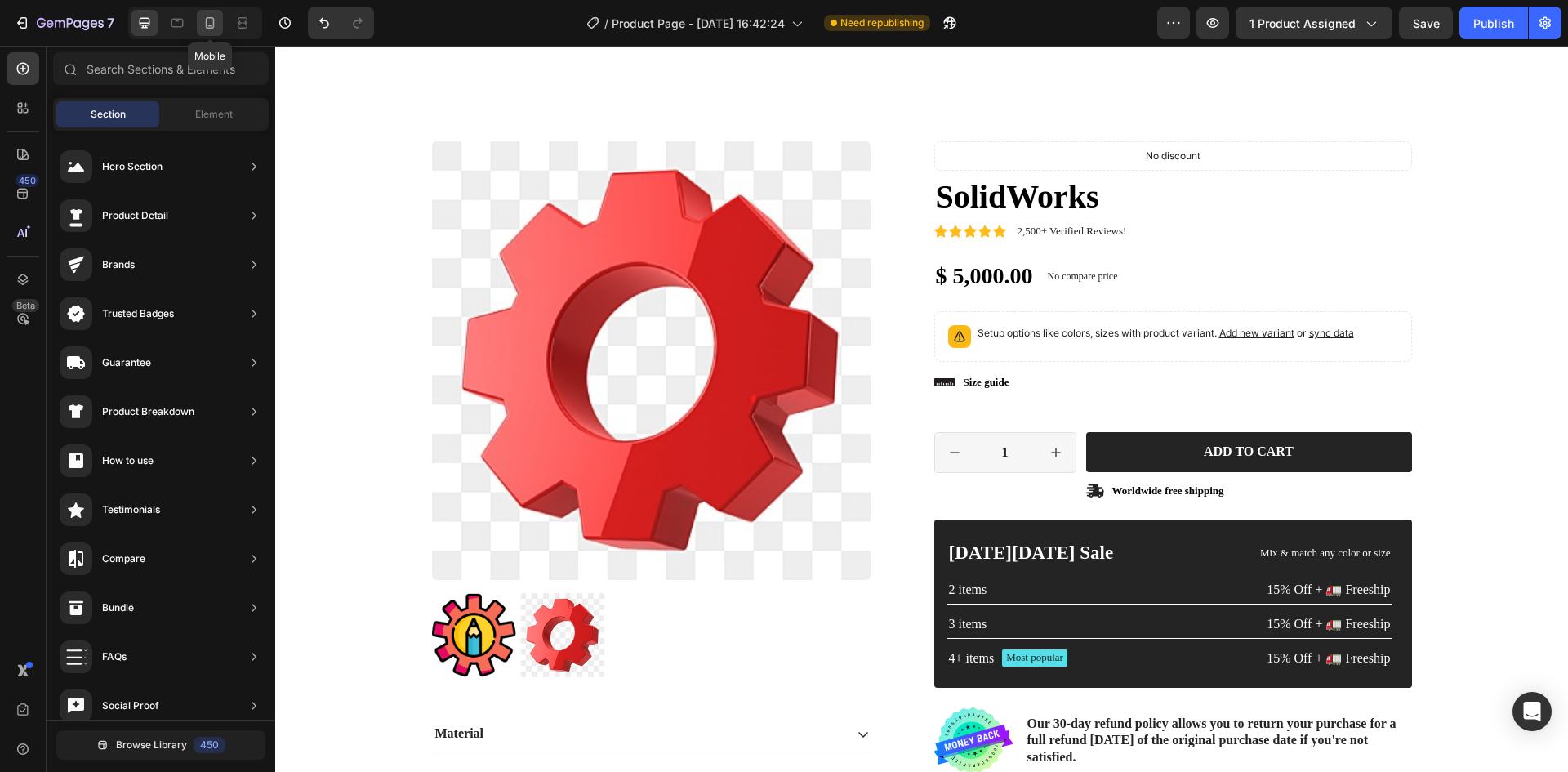
click at [204, 34] on div at bounding box center [210, 23] width 27 height 27
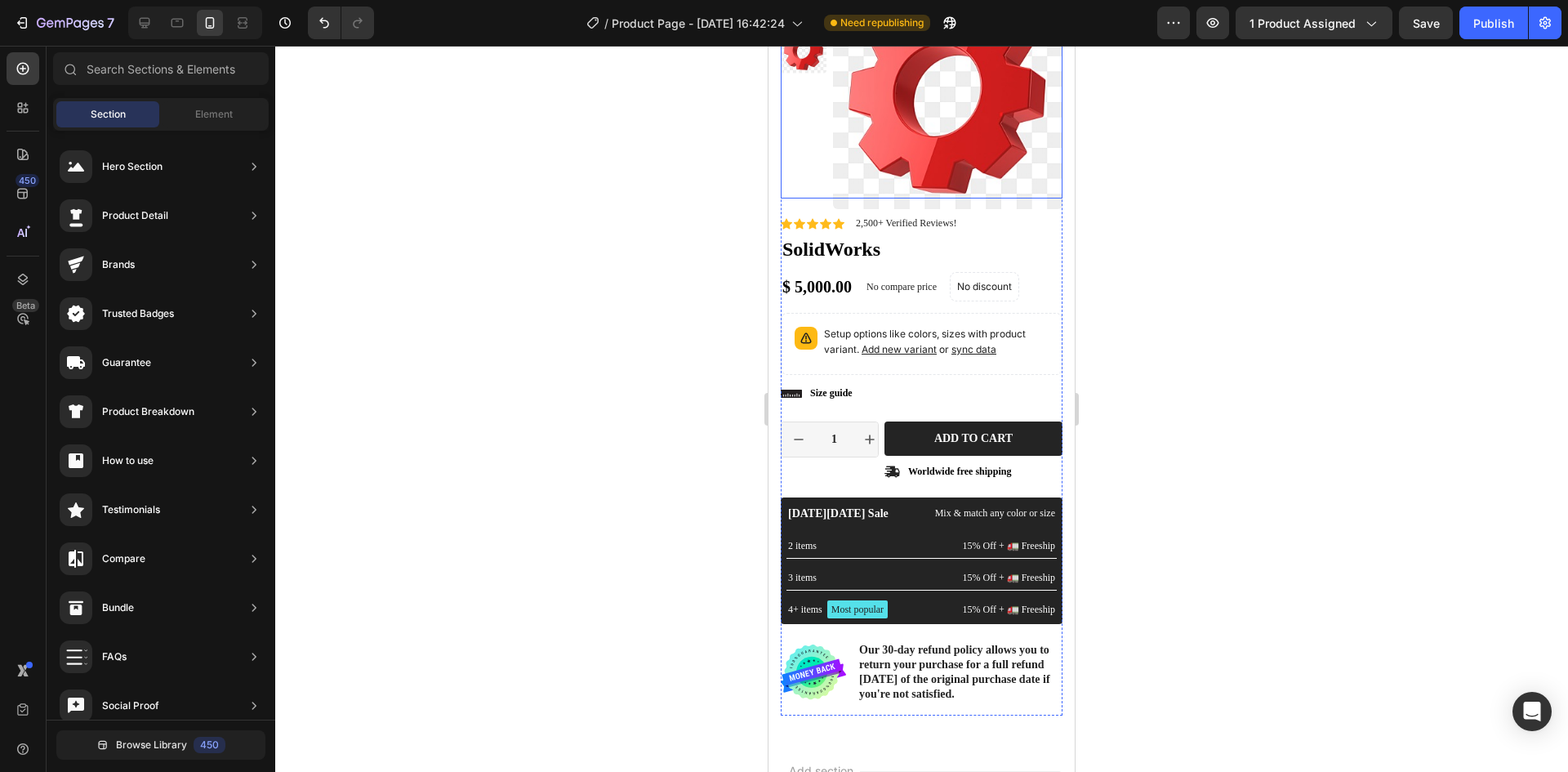
scroll to position [9278, 0]
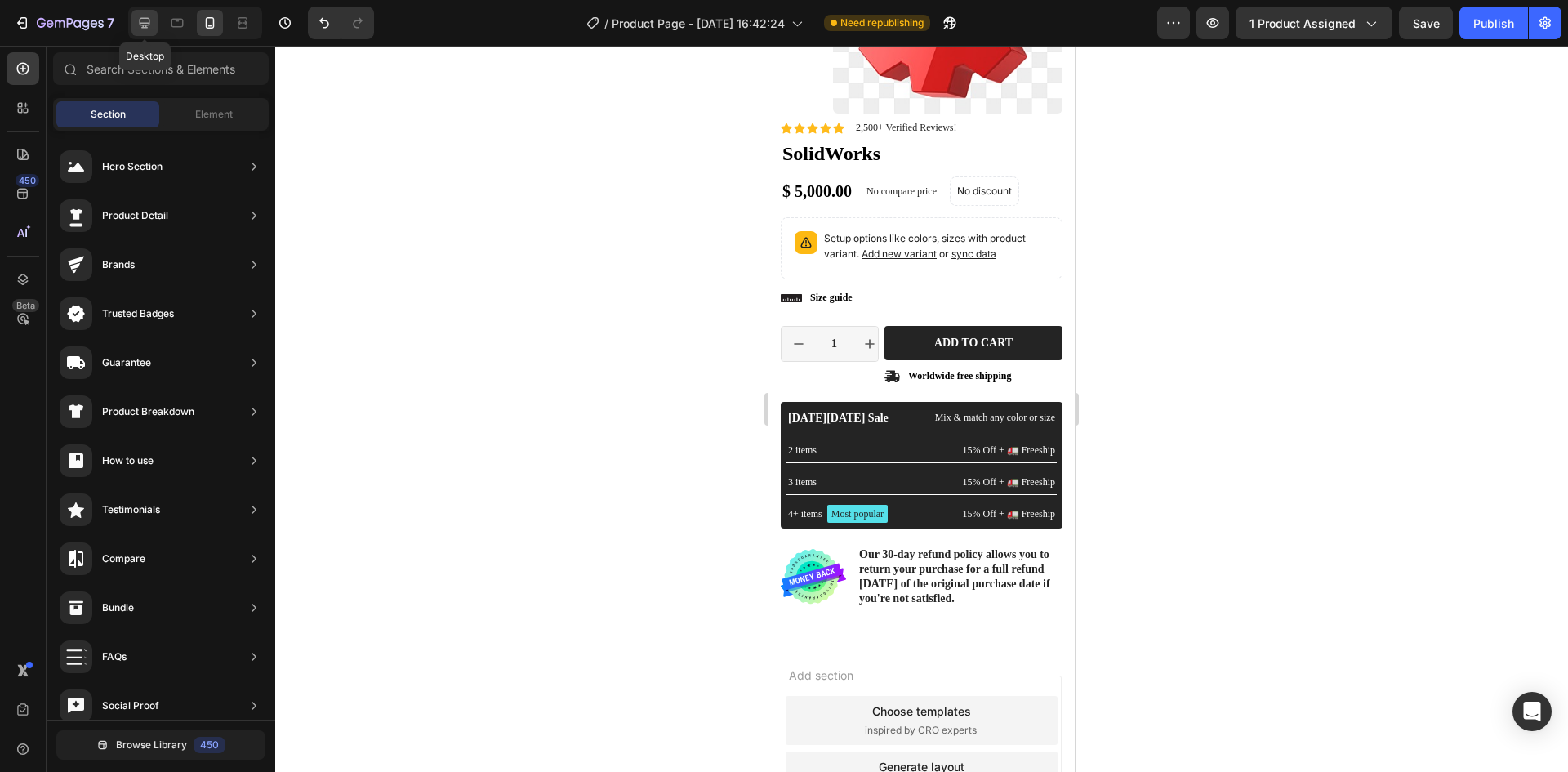
click at [148, 22] on icon at bounding box center [144, 23] width 16 height 16
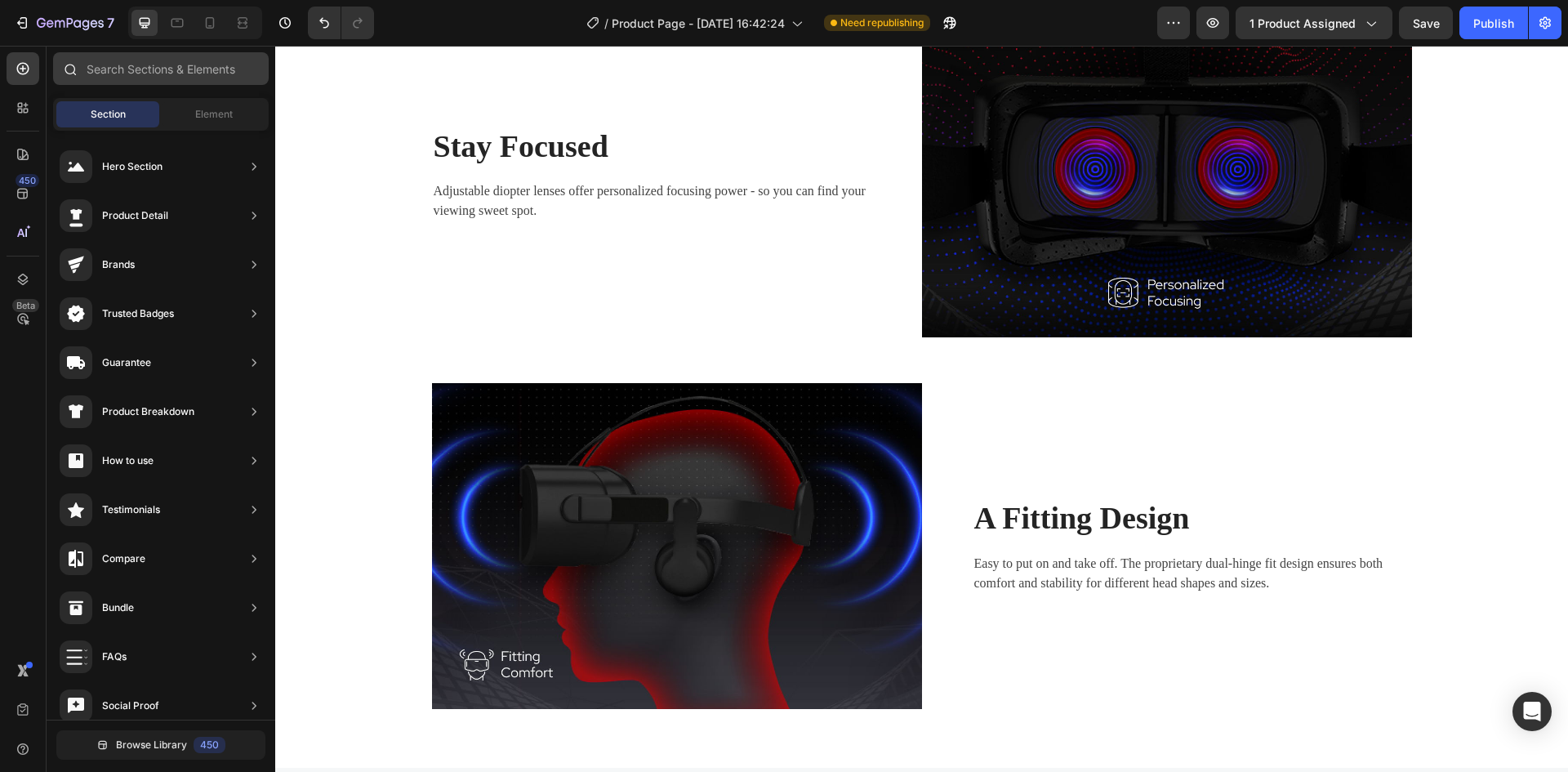
scroll to position [4215, 0]
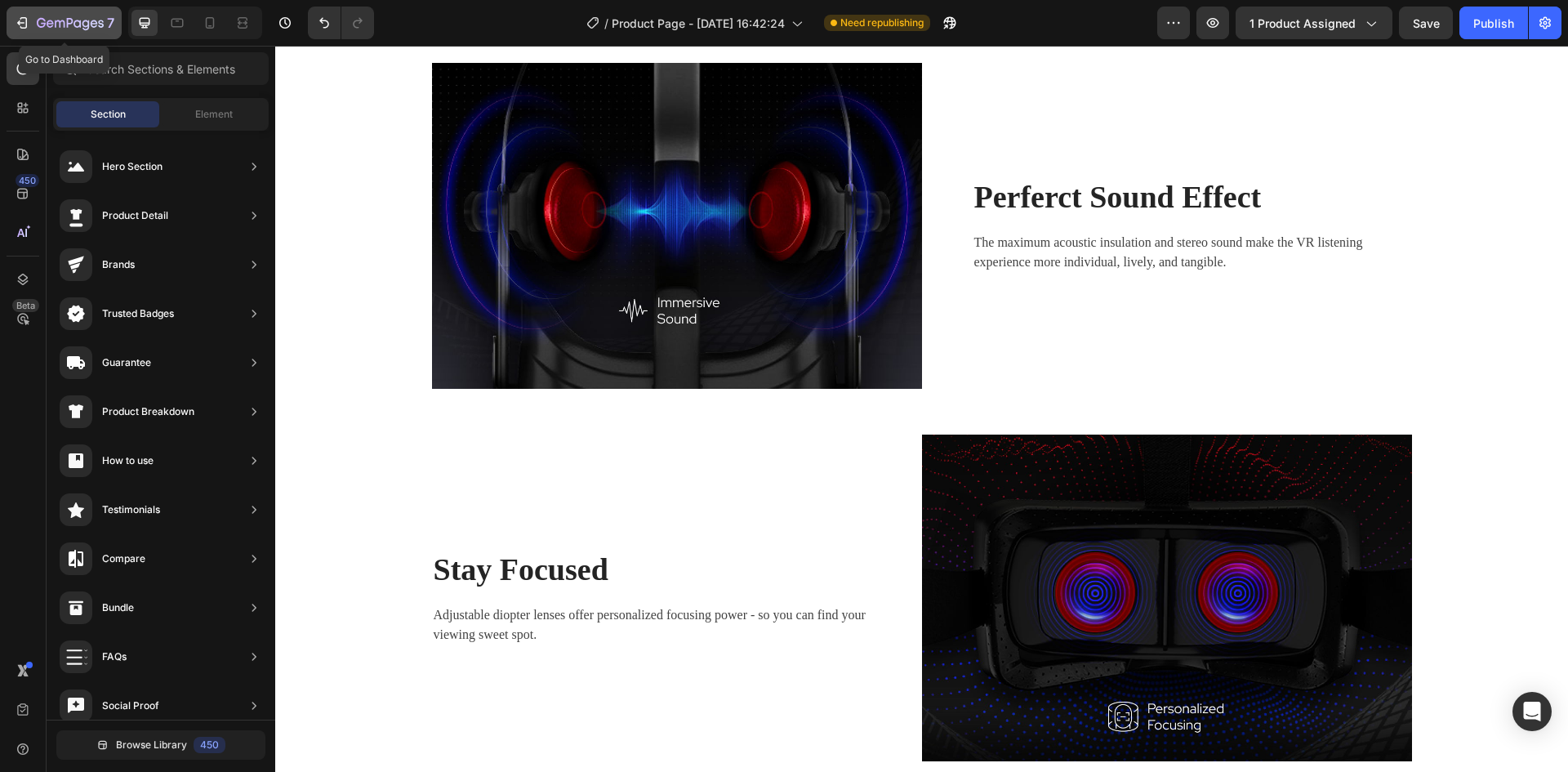
click at [34, 13] on div "7" at bounding box center [65, 23] width 101 height 19
